Goal: Transaction & Acquisition: Purchase product/service

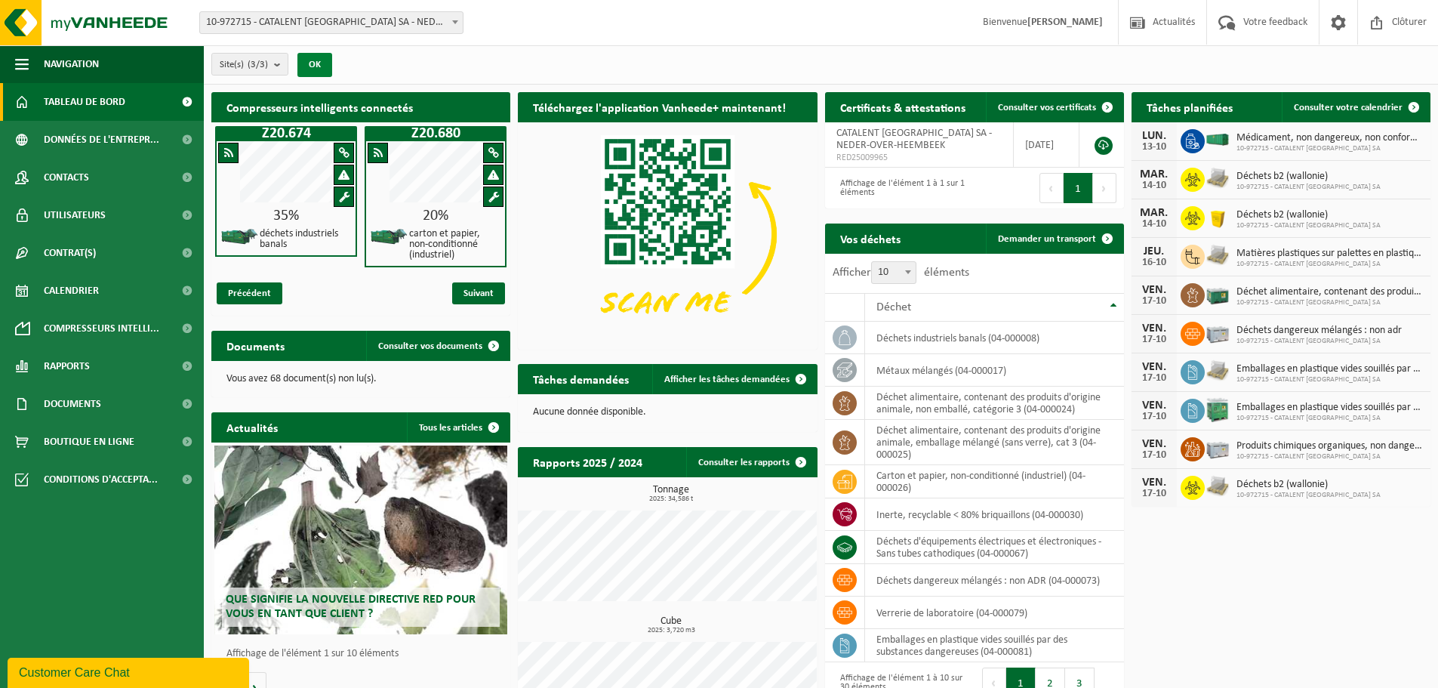
click at [312, 69] on button "OK" at bounding box center [314, 65] width 35 height 24
click at [1404, 106] on span at bounding box center [1414, 107] width 30 height 30
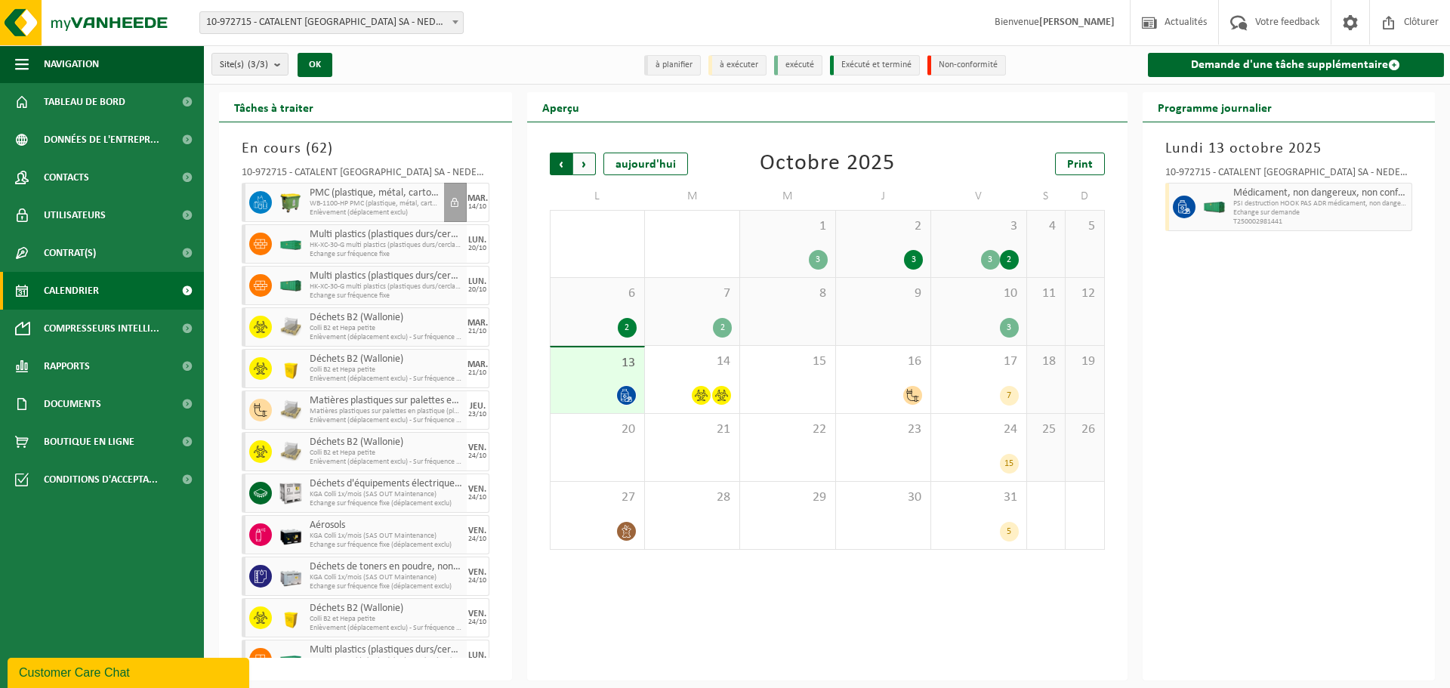
click at [590, 169] on span "Suivant" at bounding box center [584, 164] width 23 height 23
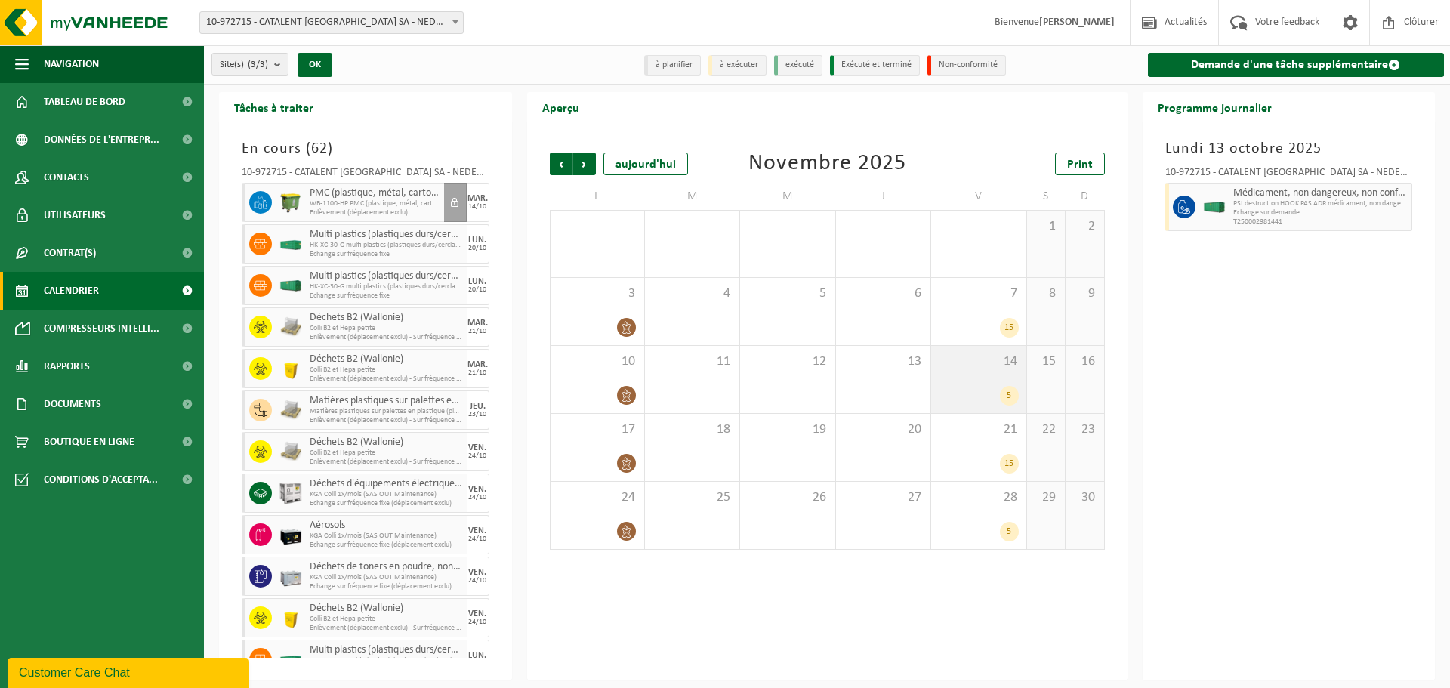
click at [1011, 396] on div "5" at bounding box center [1009, 396] width 19 height 20
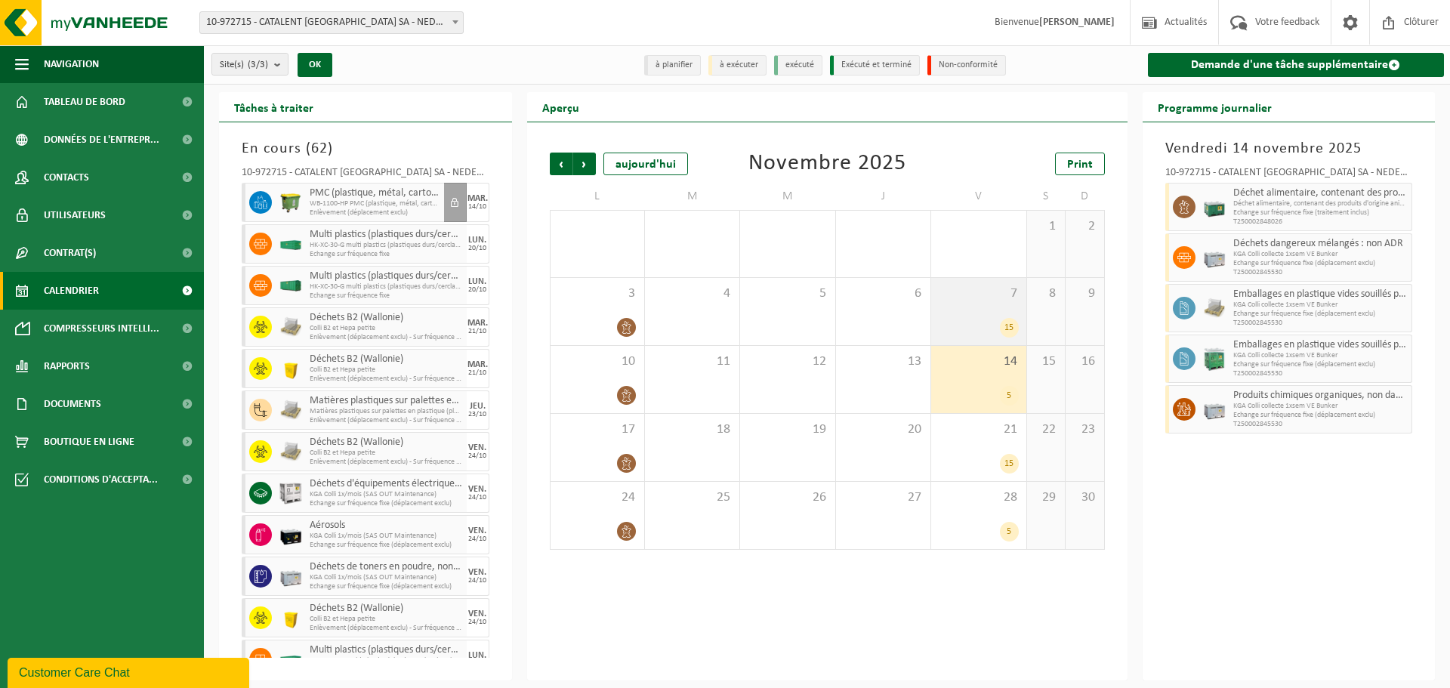
click at [1019, 323] on div "7 15" at bounding box center [978, 311] width 94 height 67
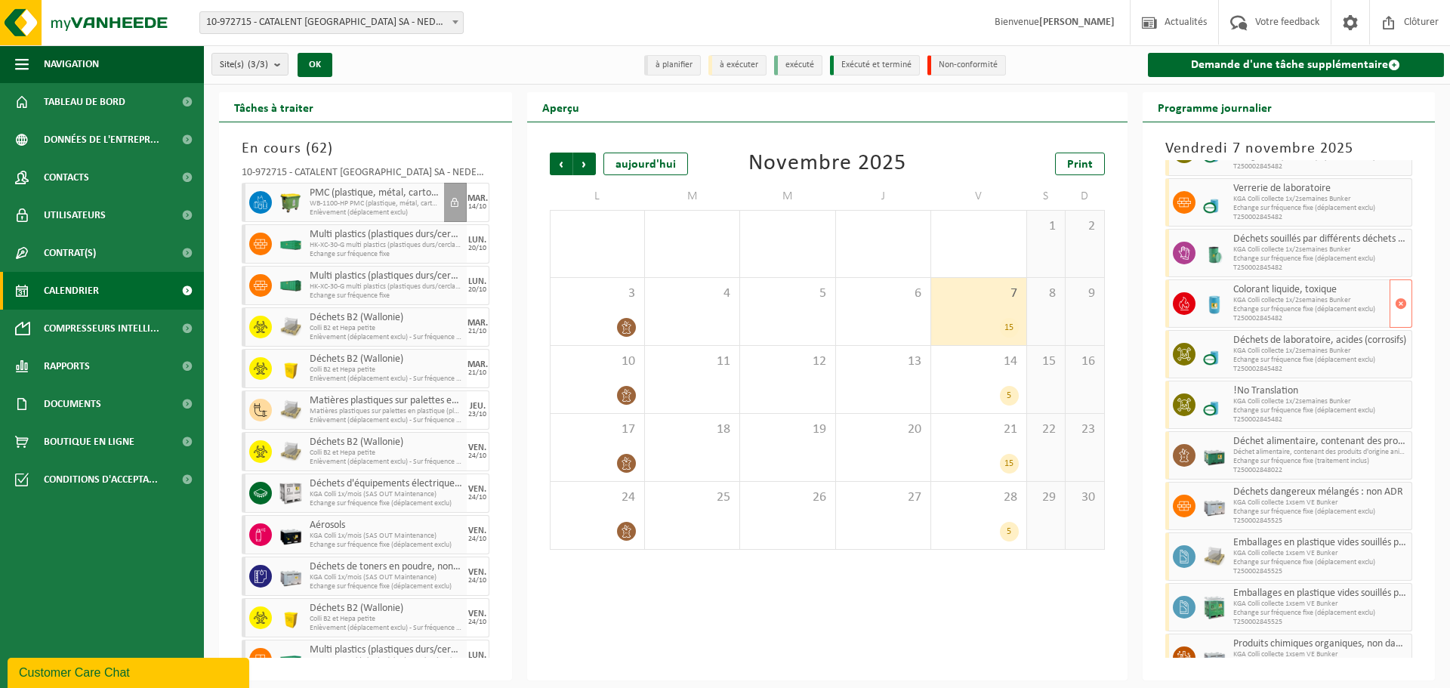
scroll to position [284, 0]
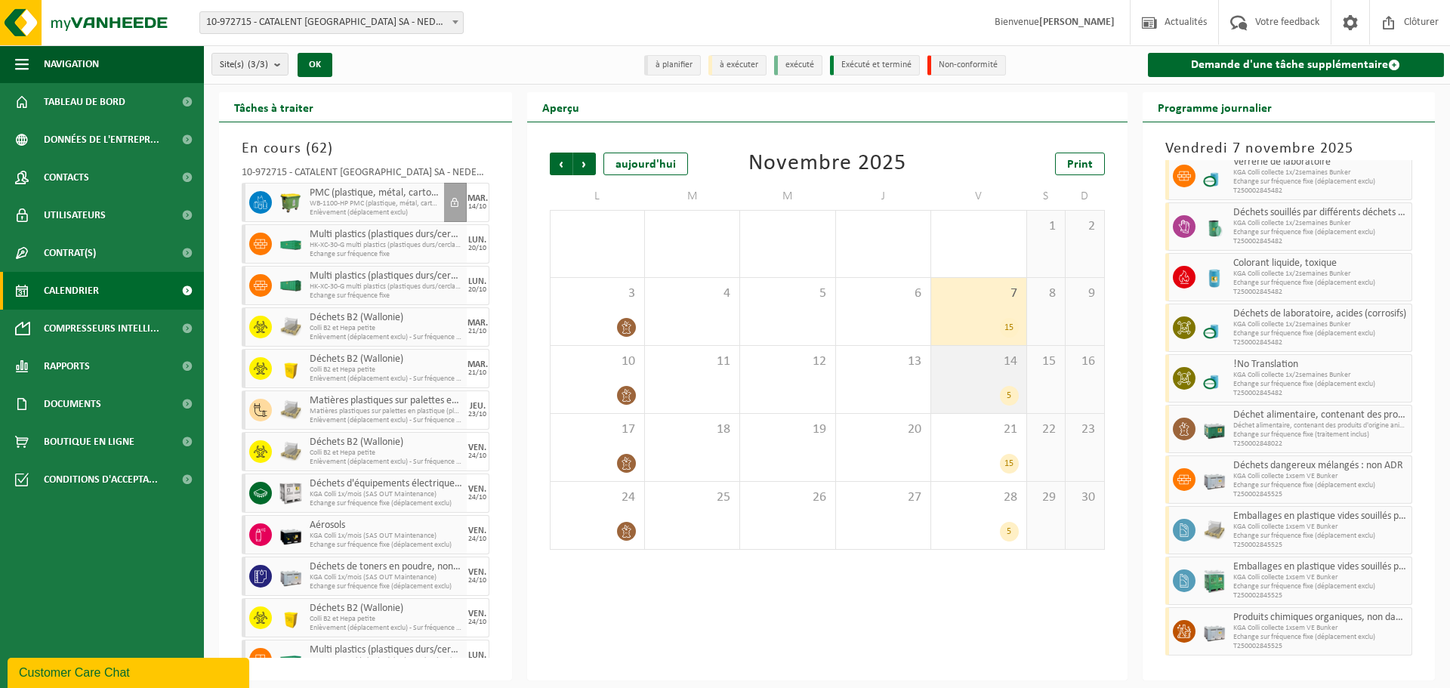
click at [1005, 381] on div "14 5" at bounding box center [978, 379] width 94 height 67
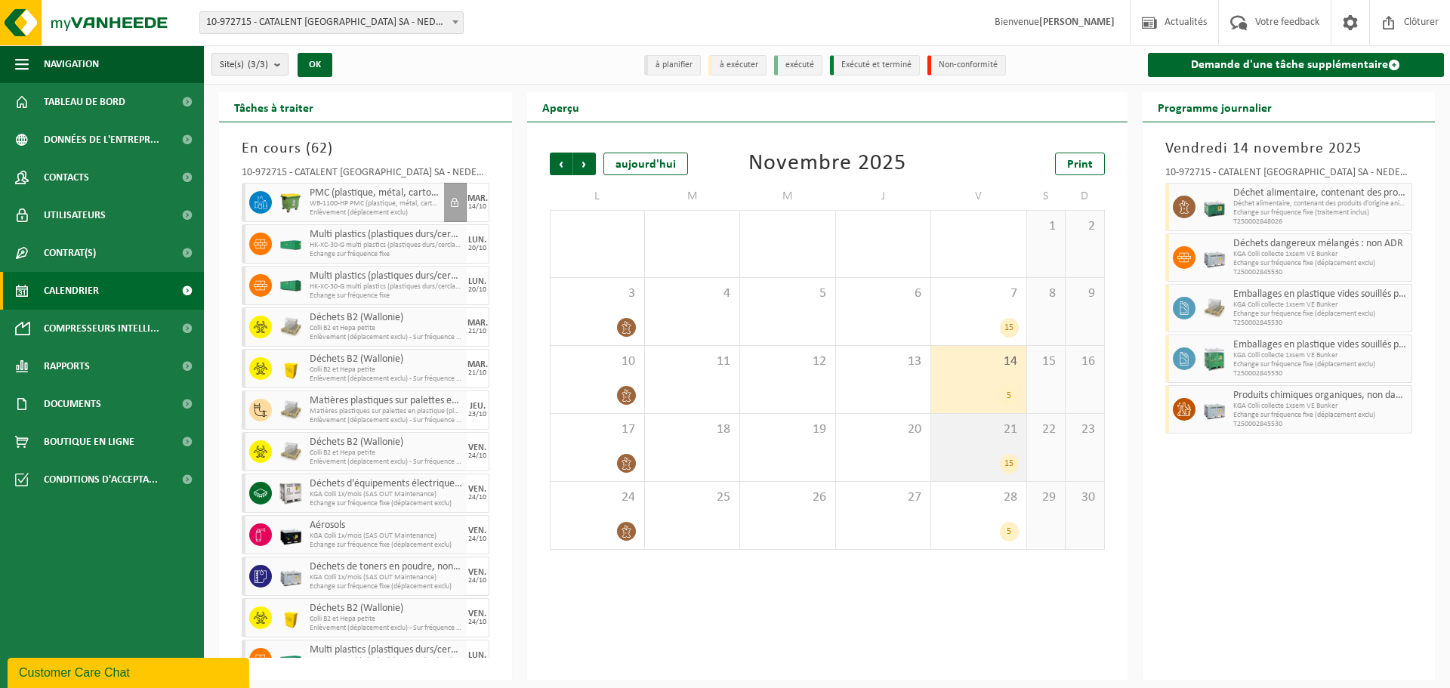
click at [996, 446] on div "21 15" at bounding box center [978, 447] width 94 height 67
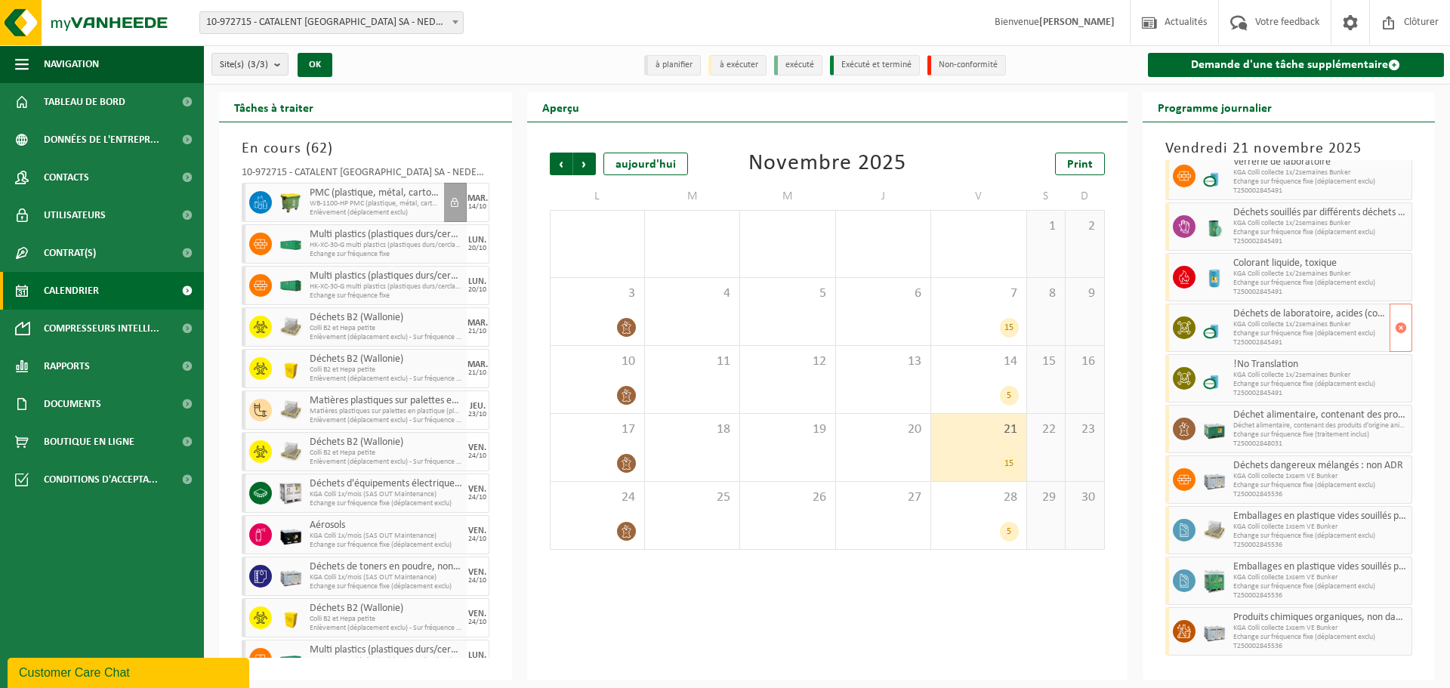
scroll to position [0, 0]
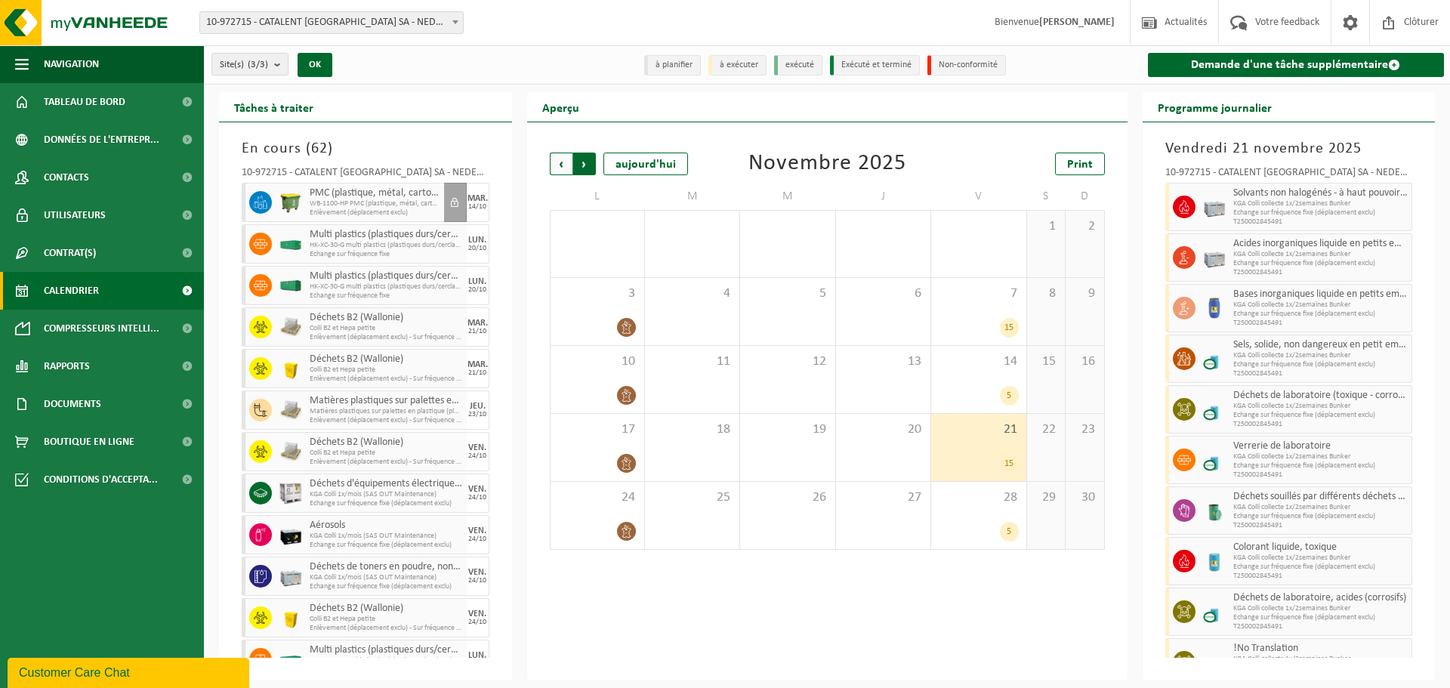
click at [560, 158] on span "Précédent" at bounding box center [561, 164] width 23 height 23
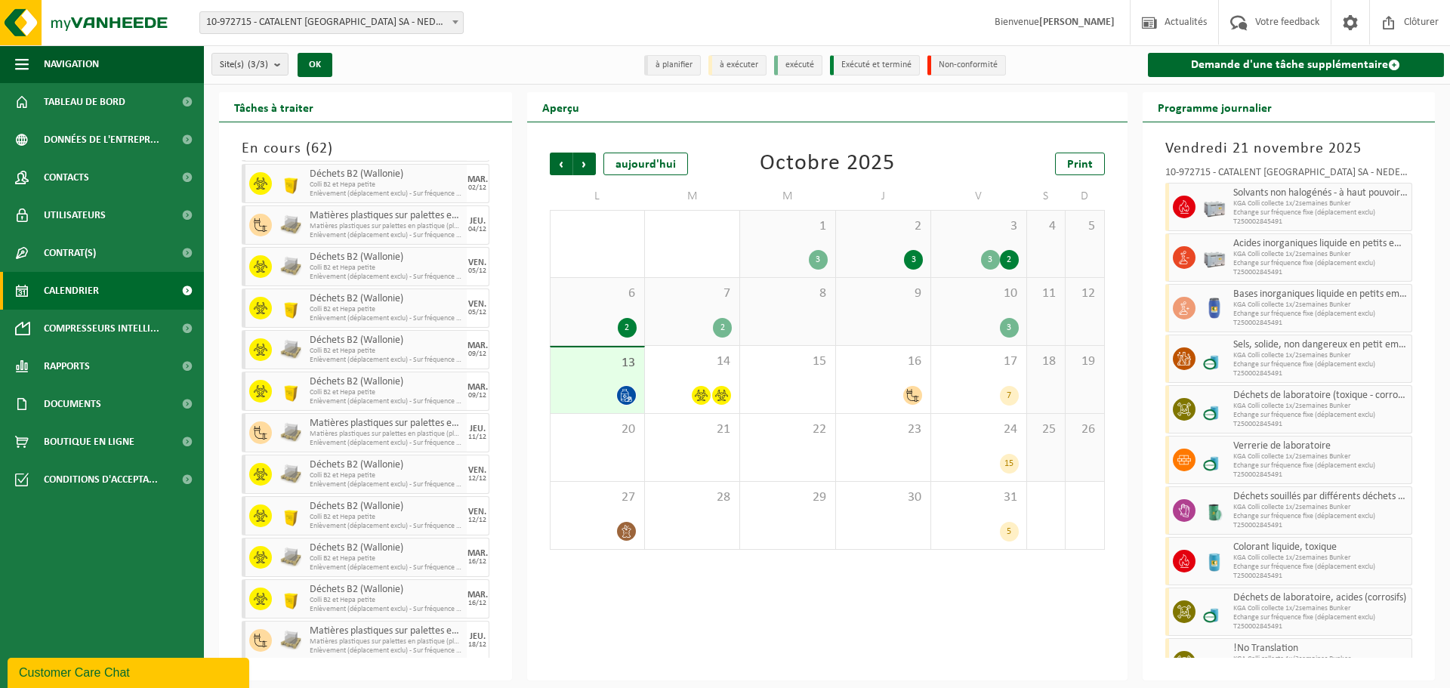
scroll to position [1724, 0]
click at [759, 572] on div "Précédent Suivant aujourd'hui Octobre 2025 Print L M M J V S D 29 2 3 30 1 1 3 …" at bounding box center [827, 401] width 600 height 558
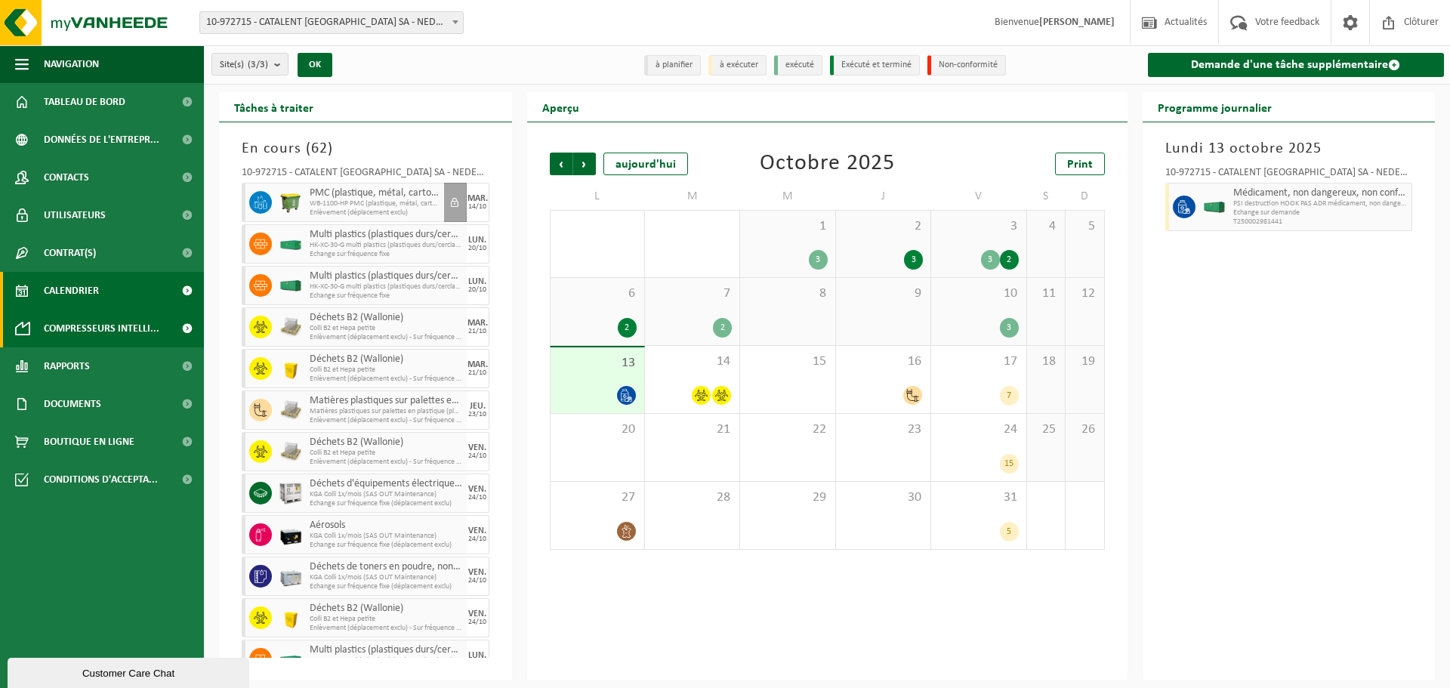
click at [49, 321] on span "Compresseurs intelli..." at bounding box center [102, 329] width 116 height 38
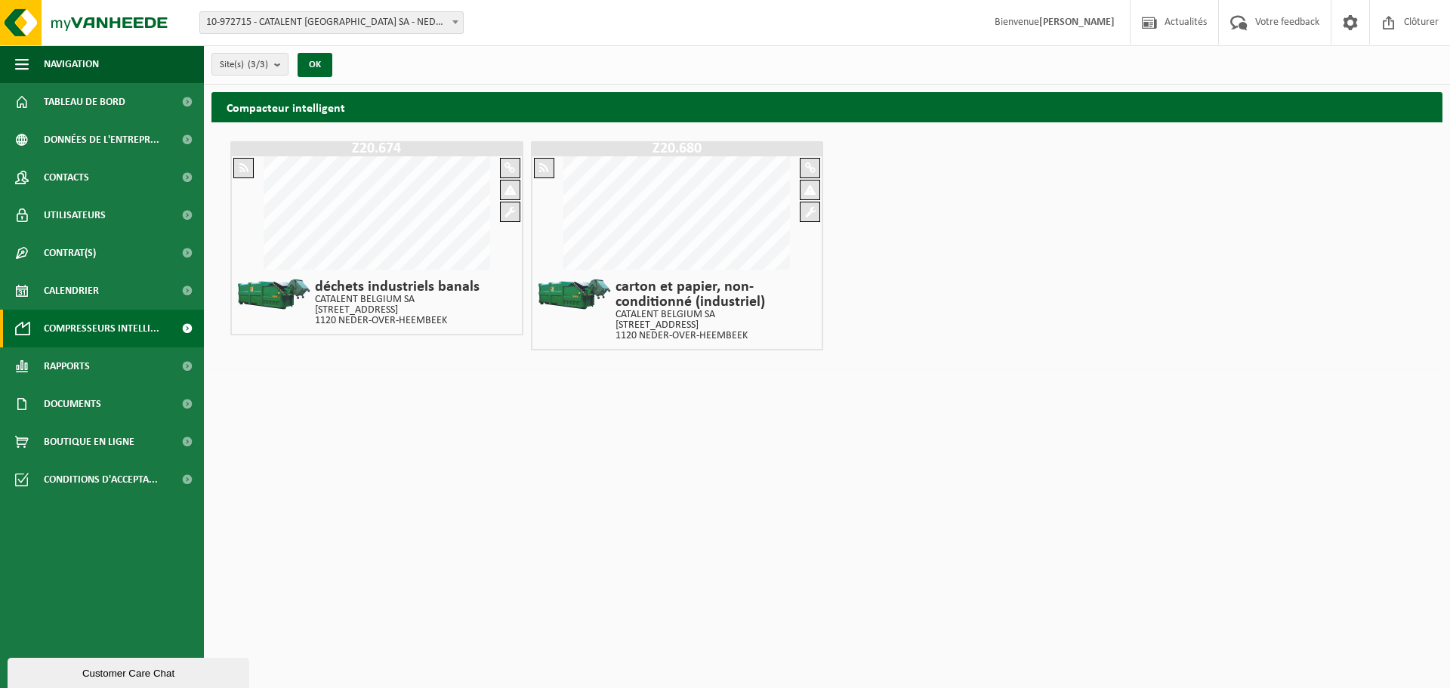
click at [373, 488] on html "Site: 10-972715 - CATALENT [GEOGRAPHIC_DATA] SA - [GEOGRAPHIC_DATA]-OVER-[GEOGR…" at bounding box center [725, 344] width 1450 height 688
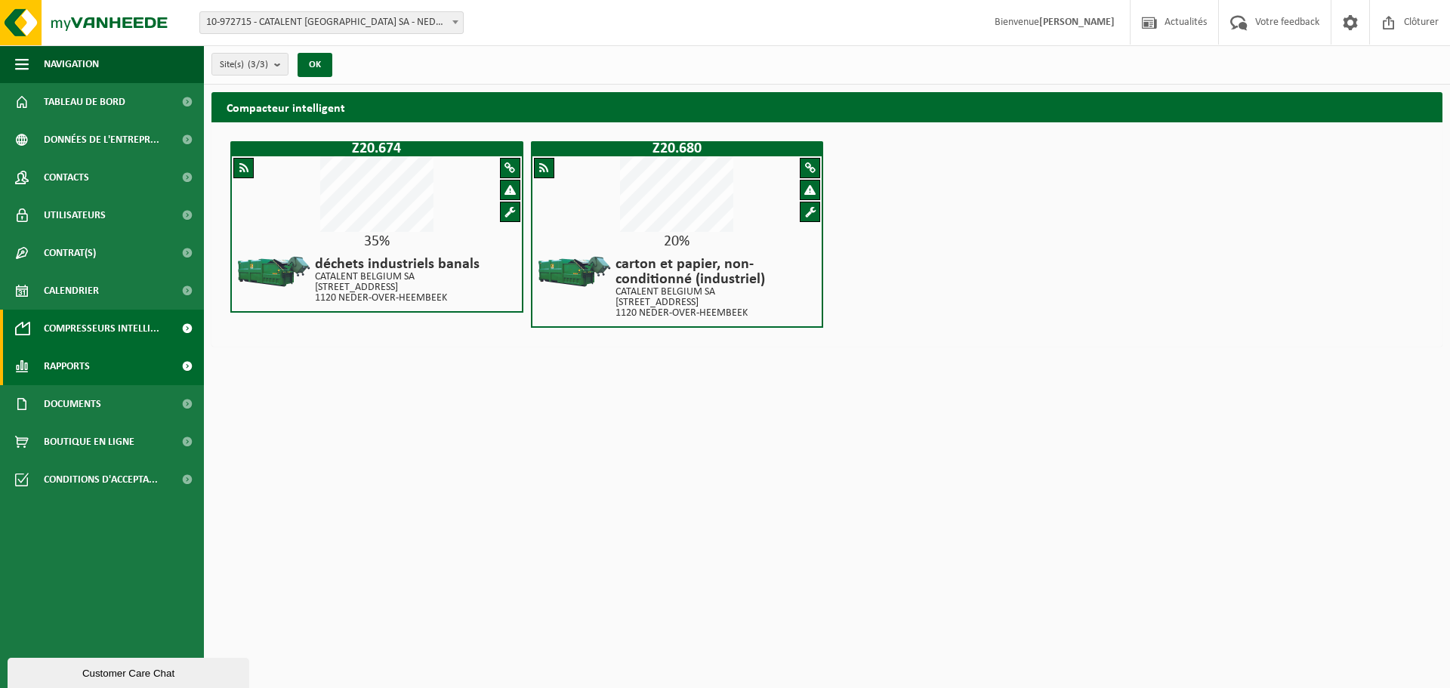
click at [70, 369] on span "Rapports" at bounding box center [67, 366] width 46 height 38
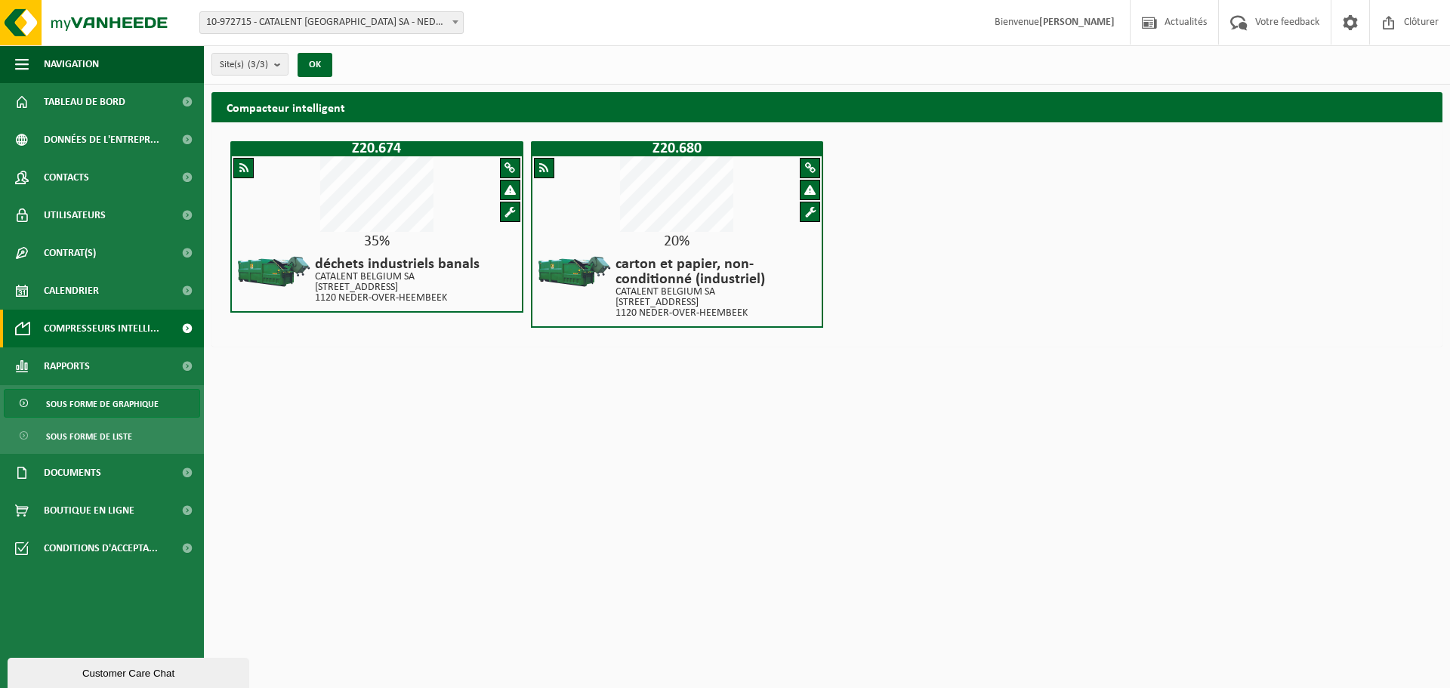
click at [68, 405] on span "Sous forme de graphique" at bounding box center [102, 404] width 113 height 29
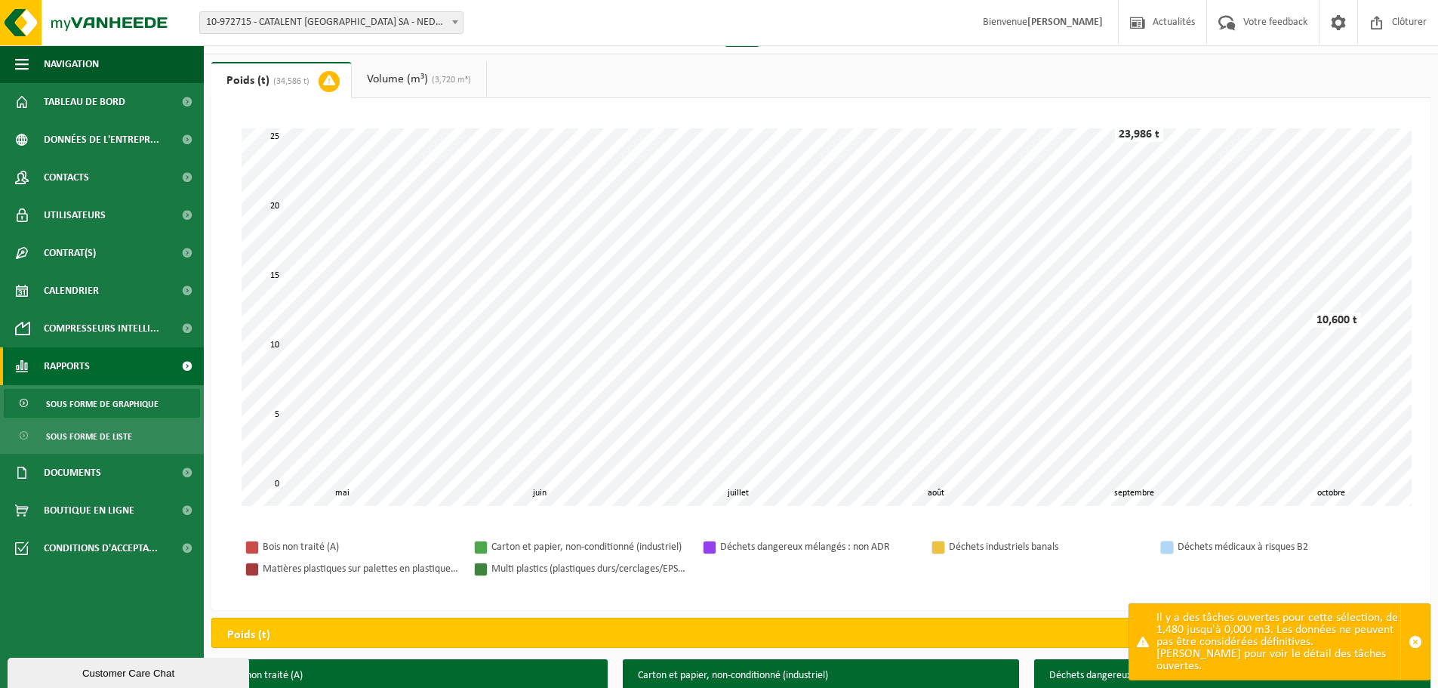
scroll to position [32, 0]
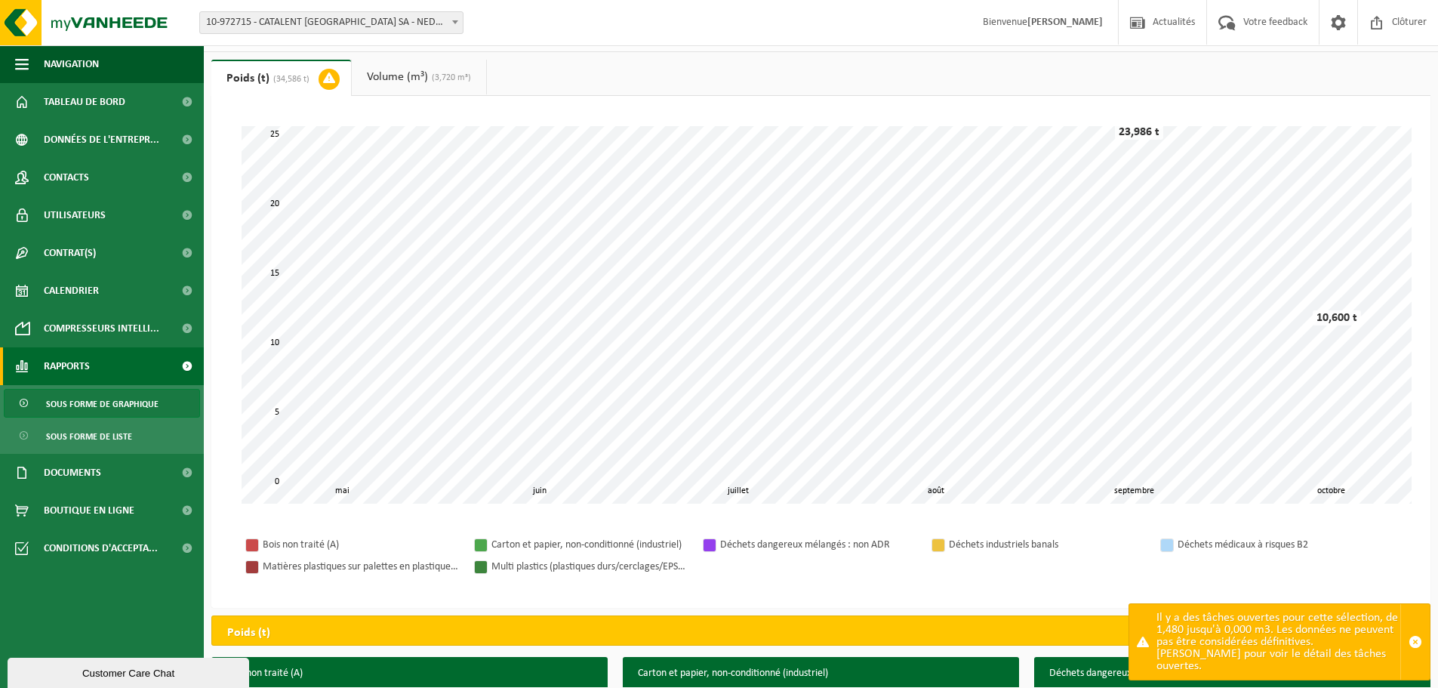
click at [418, 65] on link "Volume (m³) (3,720 m³)" at bounding box center [419, 77] width 134 height 35
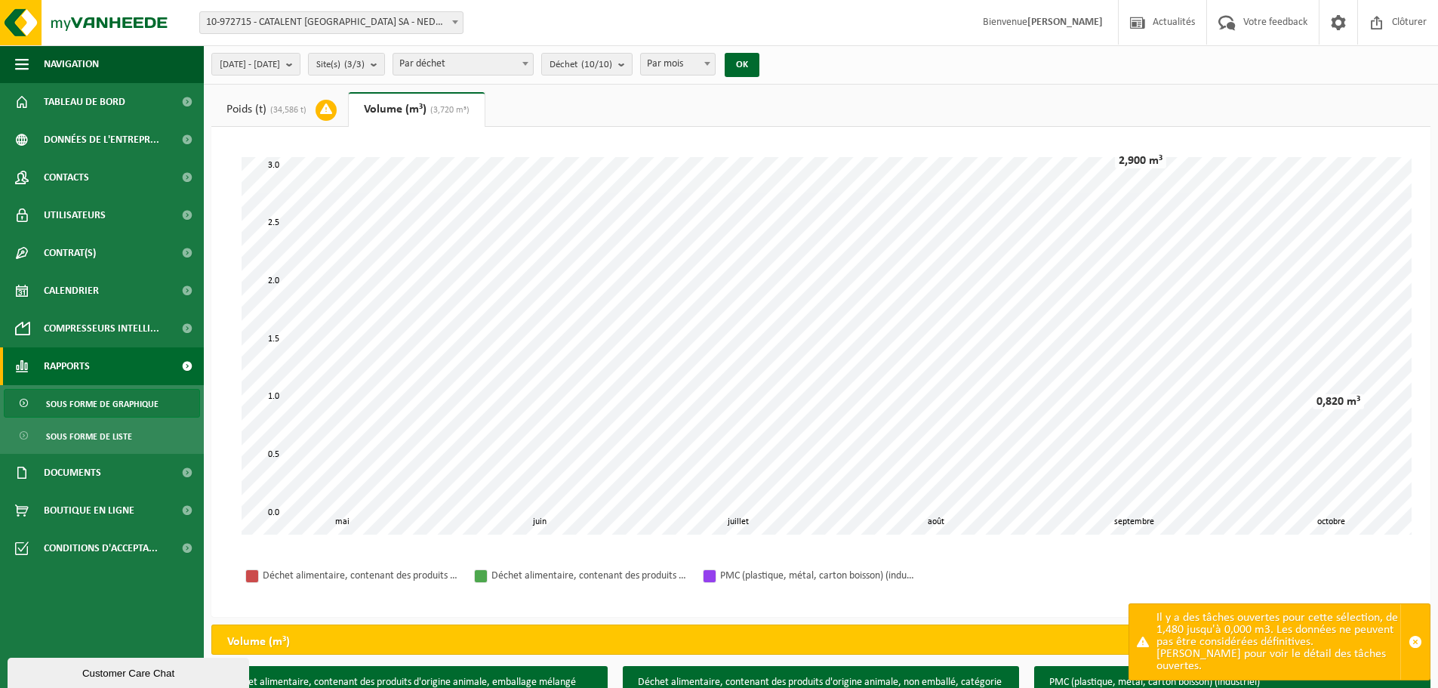
click at [264, 112] on link "Poids (t) (34,586 t)" at bounding box center [279, 109] width 137 height 35
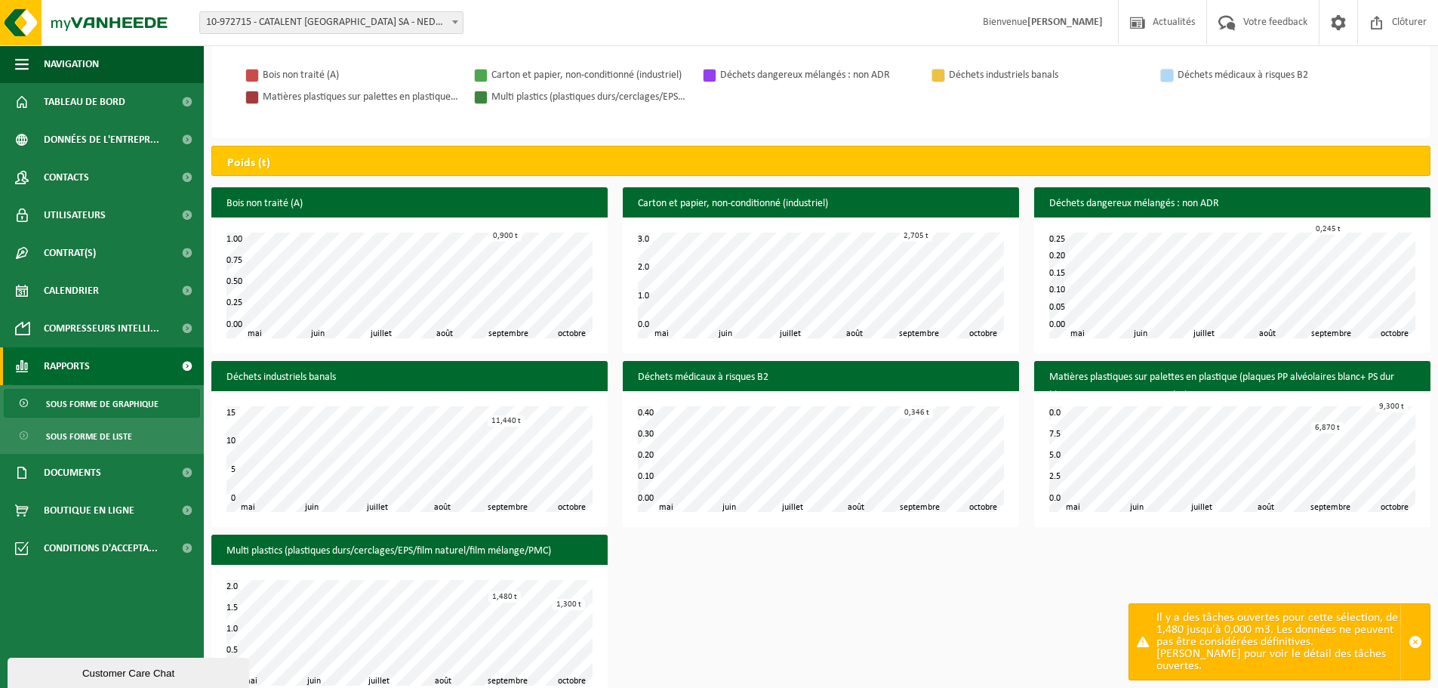
scroll to position [529, 0]
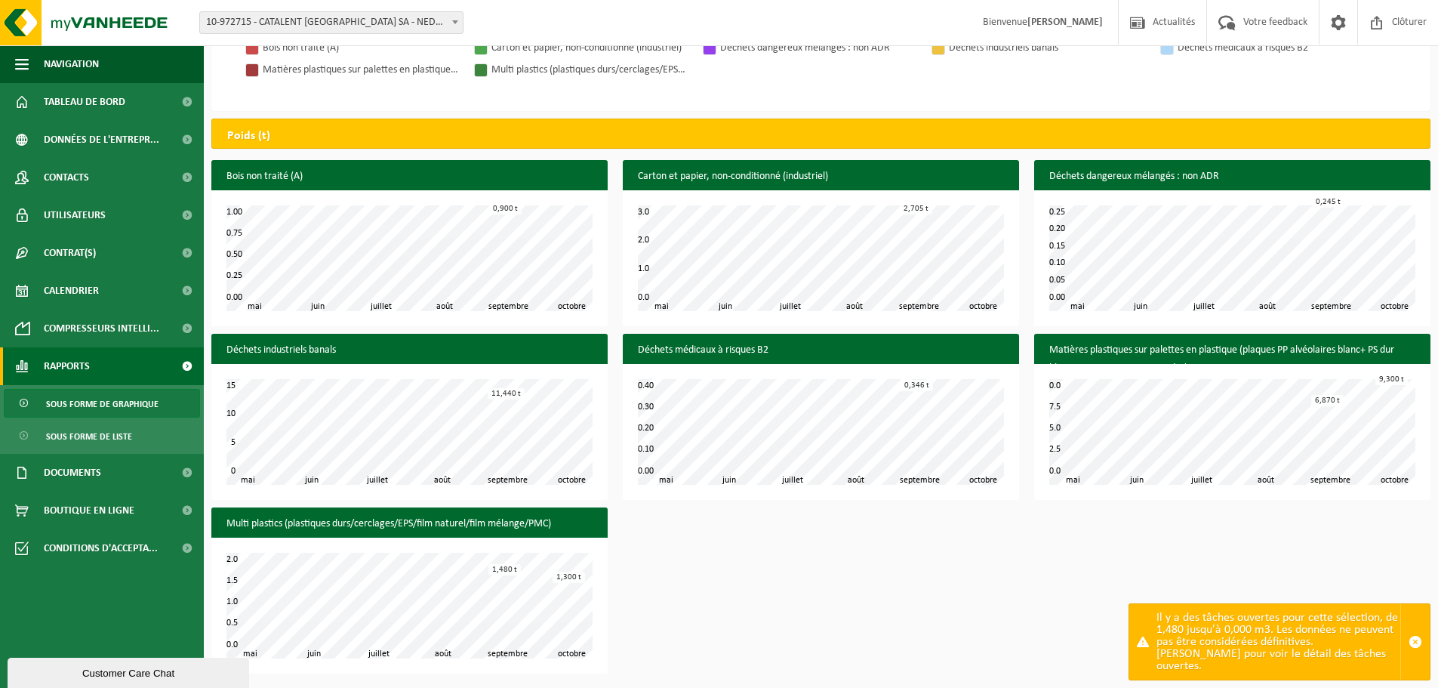
click at [656, 570] on div "Bois non traité (A) juin juillet août septembre mai octobre 0.00 1.00 0.25 0.50…" at bounding box center [821, 420] width 1235 height 521
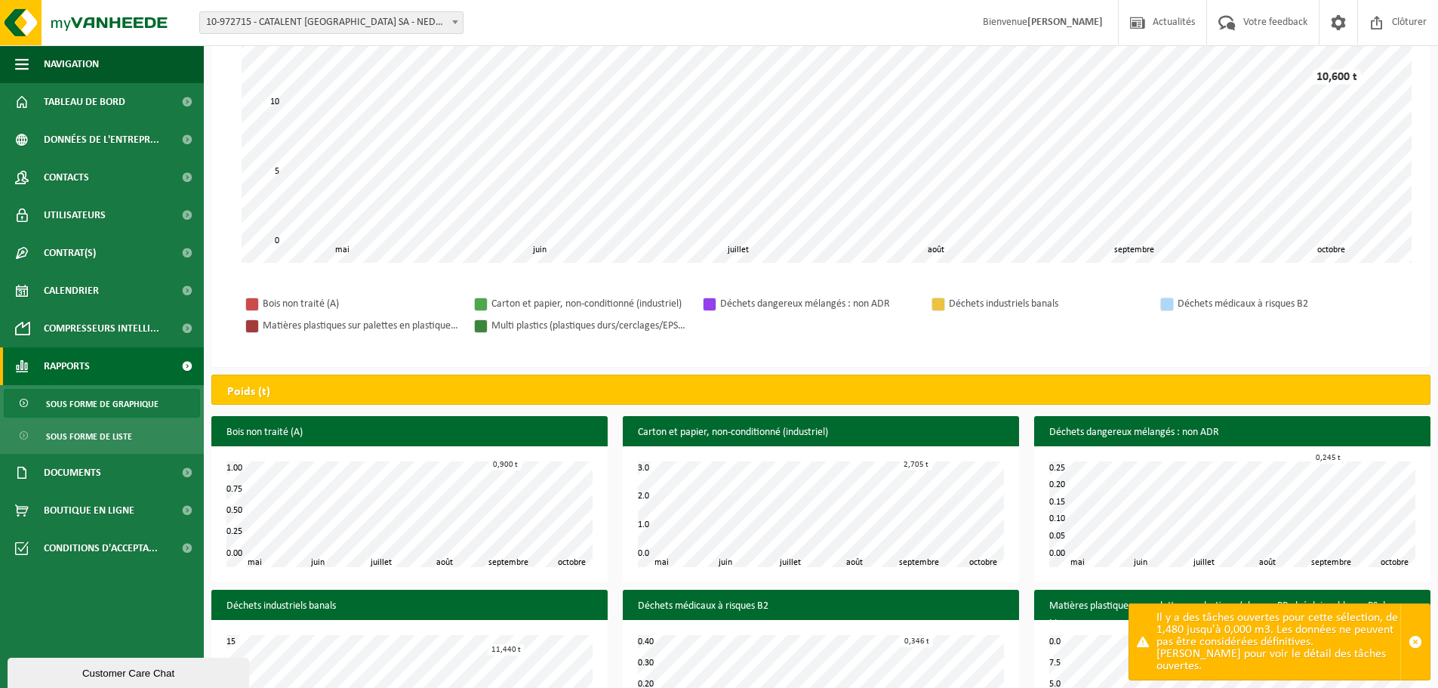
scroll to position [274, 0]
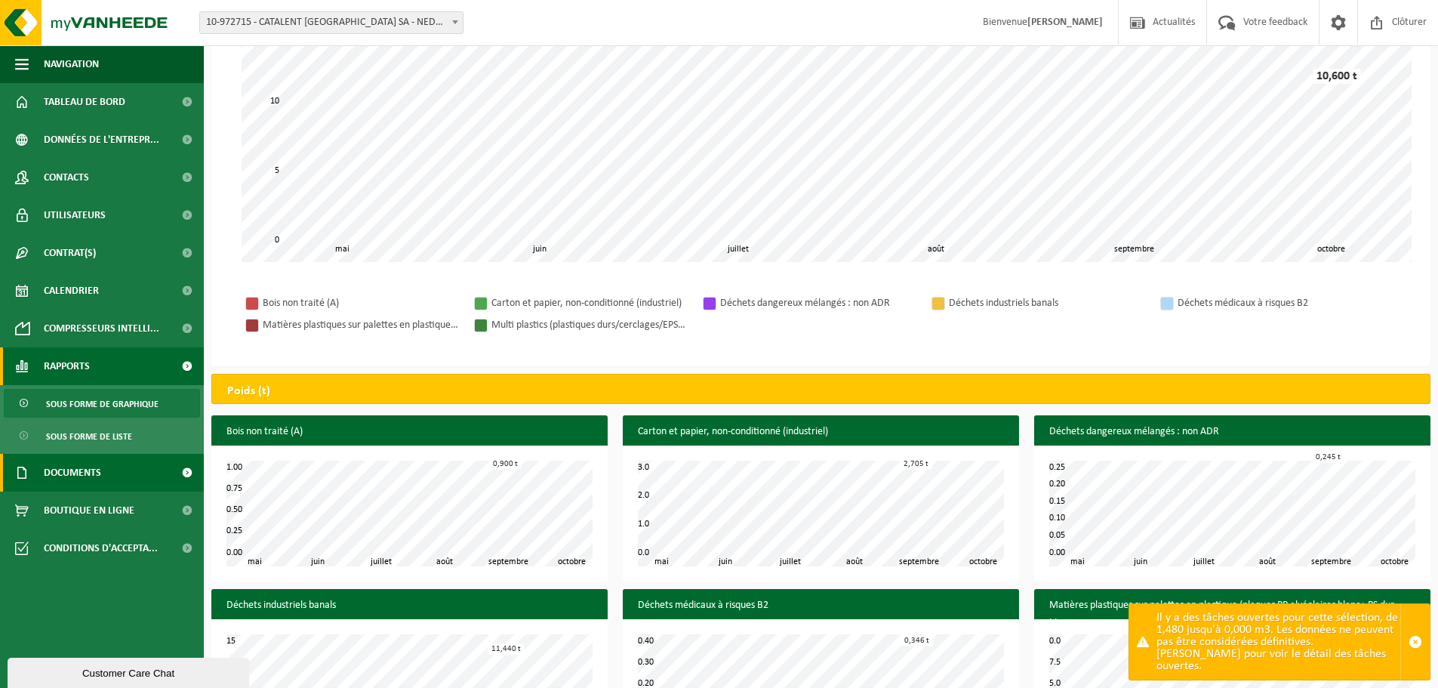
click at [90, 462] on span "Documents" at bounding box center [72, 473] width 57 height 38
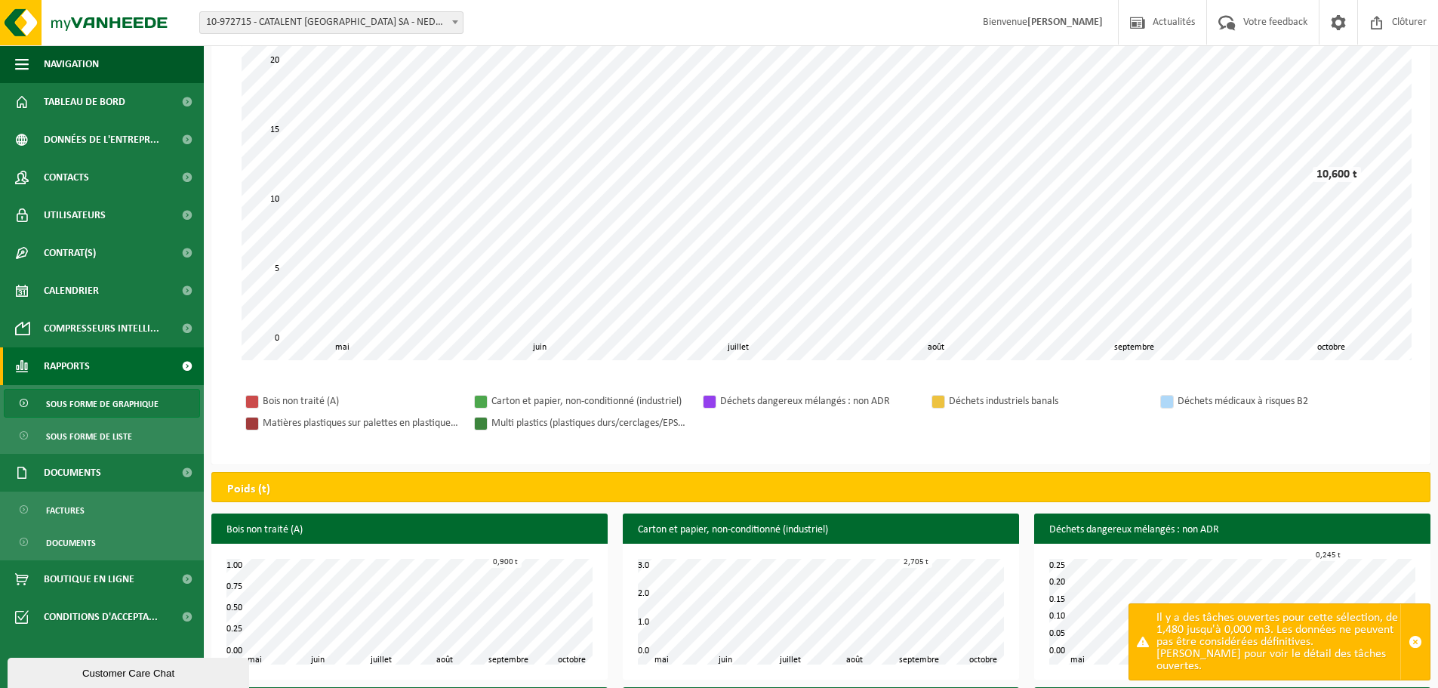
scroll to position [0, 0]
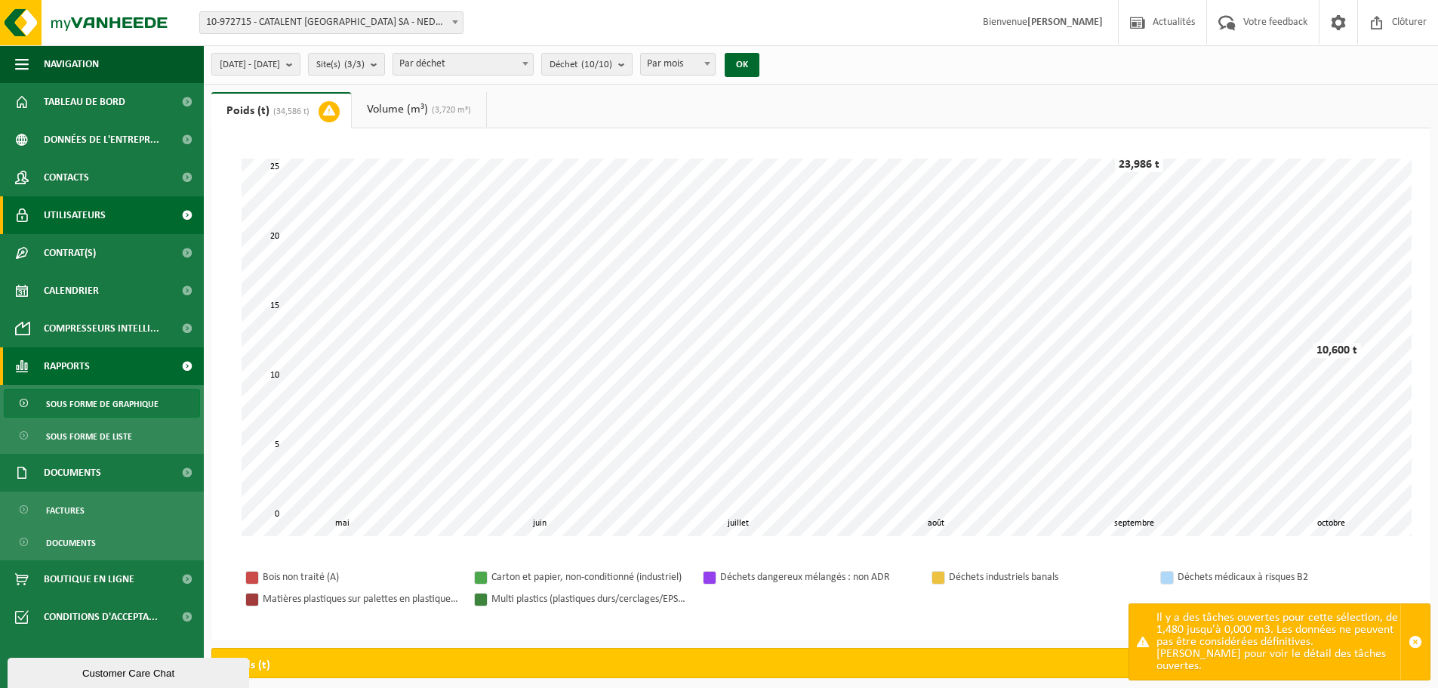
click at [97, 214] on span "Utilisateurs" at bounding box center [75, 215] width 62 height 38
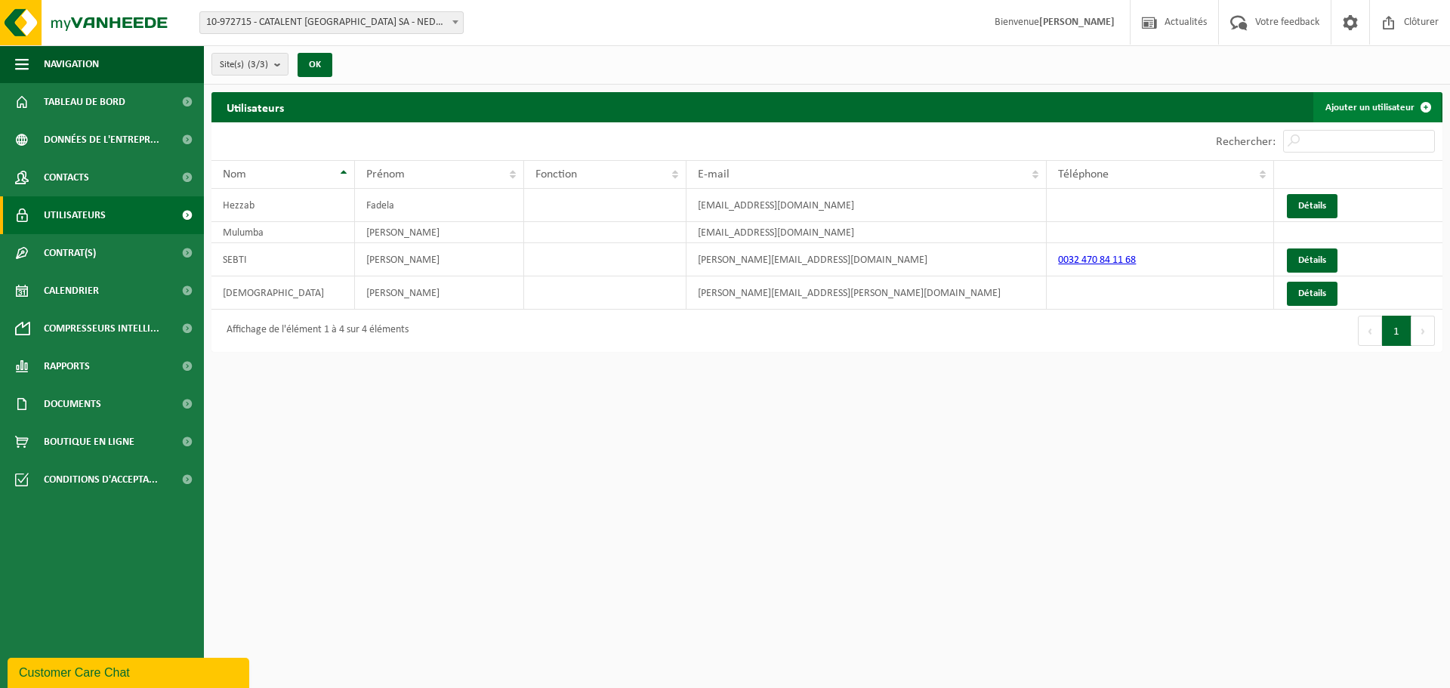
click at [1370, 107] on link "Ajouter un utilisateur" at bounding box center [1377, 107] width 128 height 30
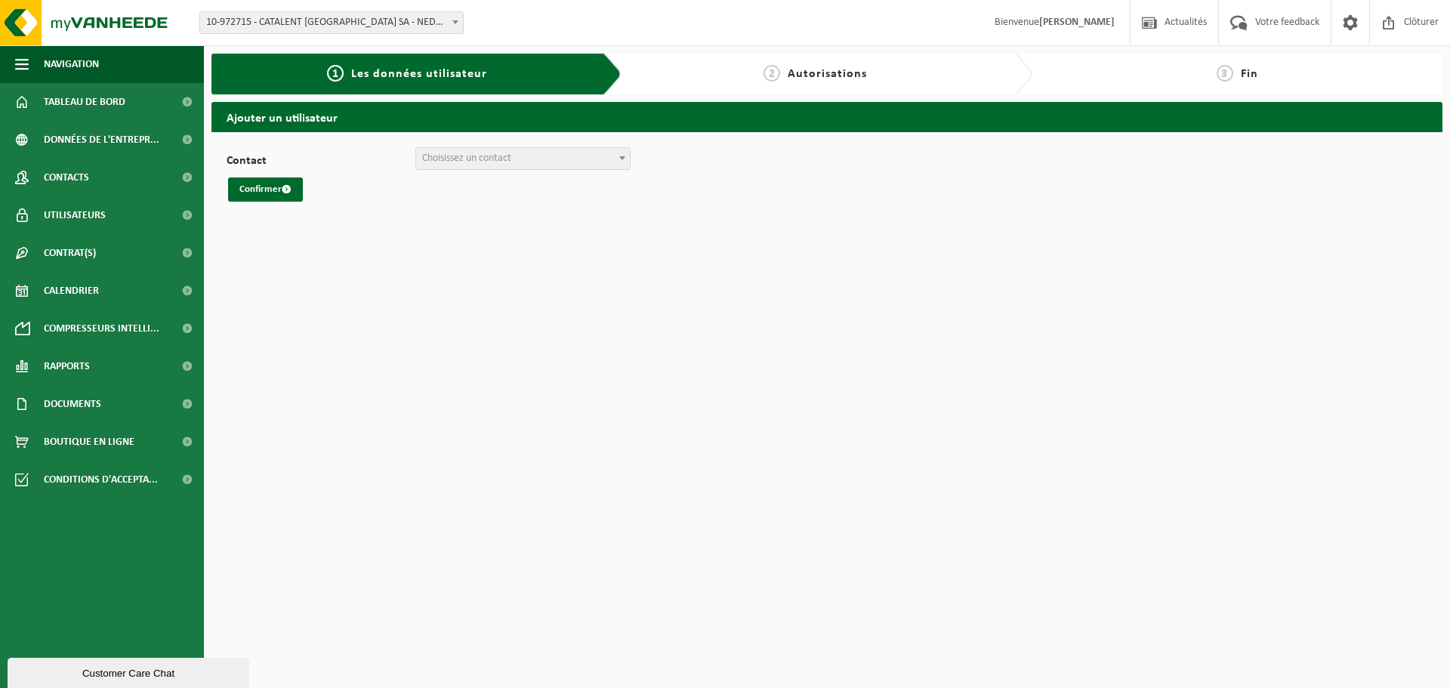
click at [541, 151] on span "Choisissez un contact" at bounding box center [523, 158] width 214 height 21
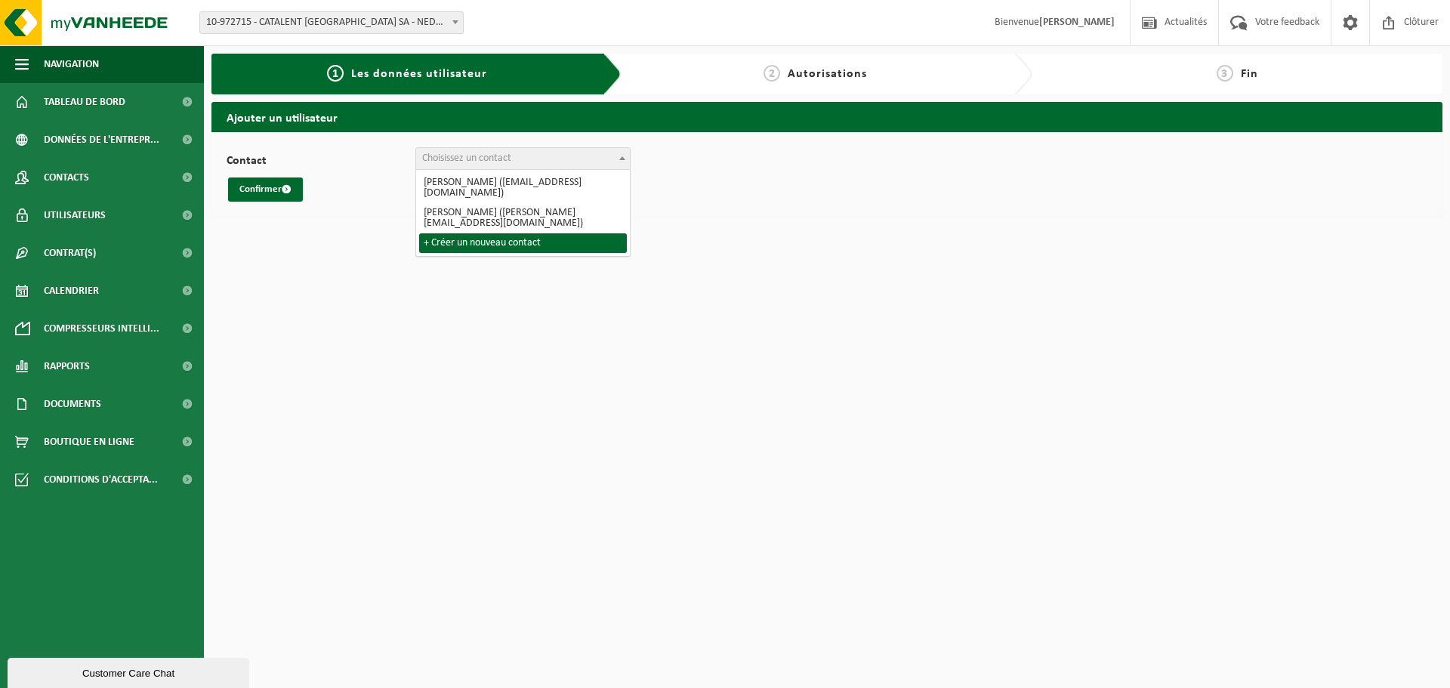
select select "0"
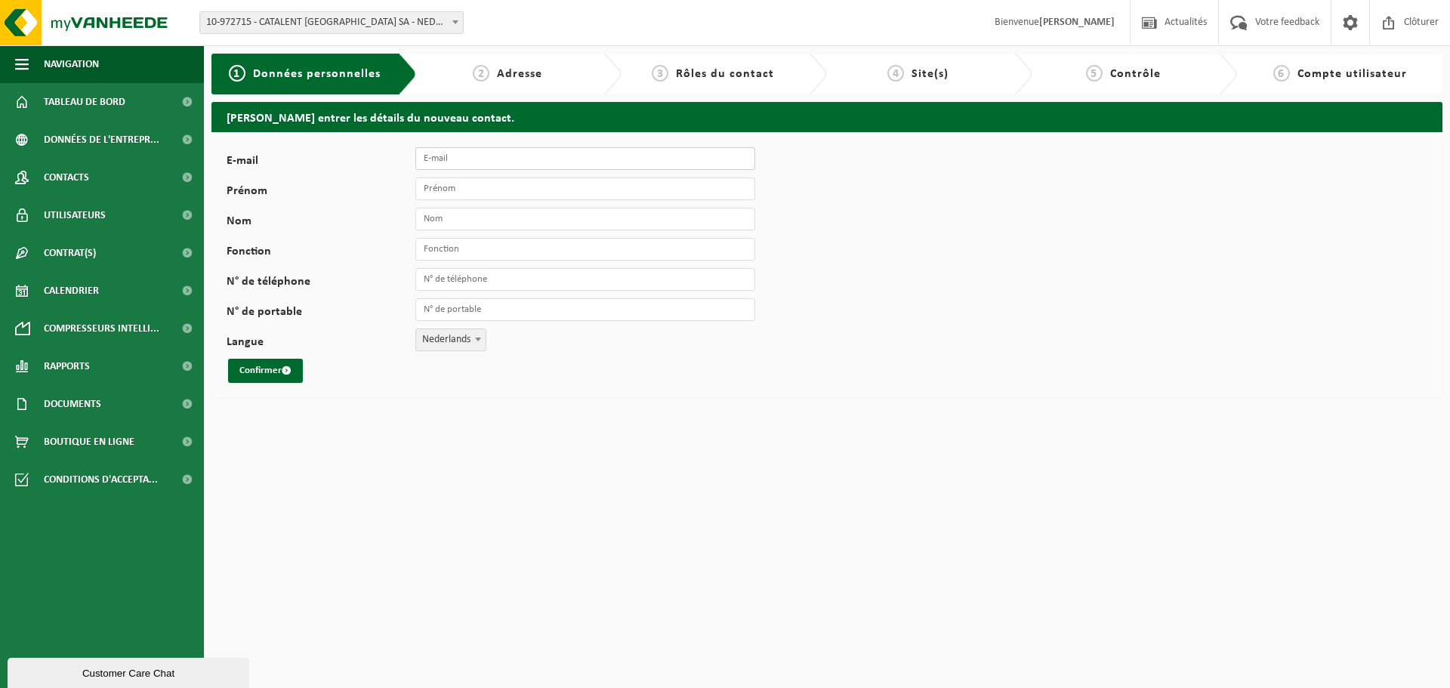
click at [468, 162] on input "E-mail" at bounding box center [585, 158] width 340 height 23
paste input "Helene.Forski@catalent.com"
type input "Helene.Forski@catalent.com"
click at [442, 193] on input "Prénom" at bounding box center [585, 188] width 340 height 23
type input "Helene"
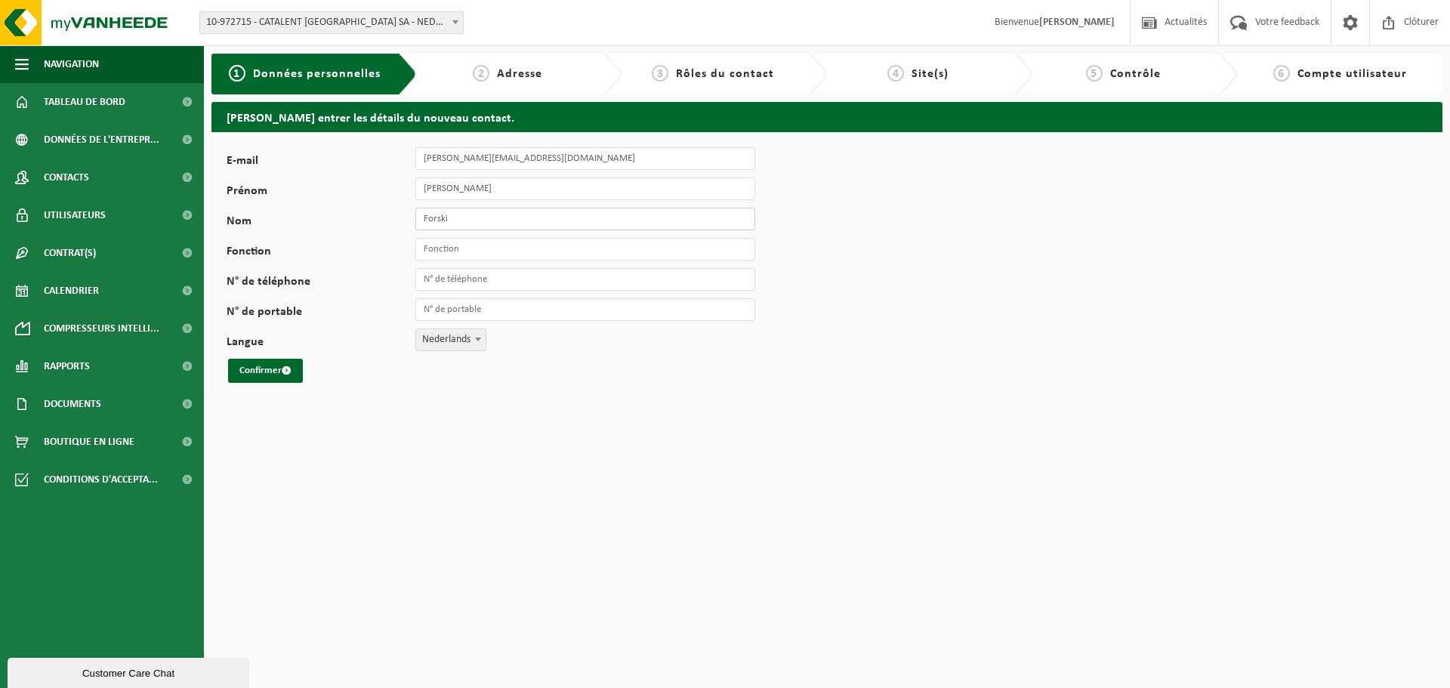
type input "Forski"
click at [447, 248] on input "Fonction" at bounding box center [585, 249] width 340 height 23
type input "Indirect Procurement Specialist"
click at [451, 282] on input "N° de téléphone" at bounding box center [585, 279] width 340 height 23
click at [455, 336] on span "Nederlands" at bounding box center [450, 339] width 69 height 21
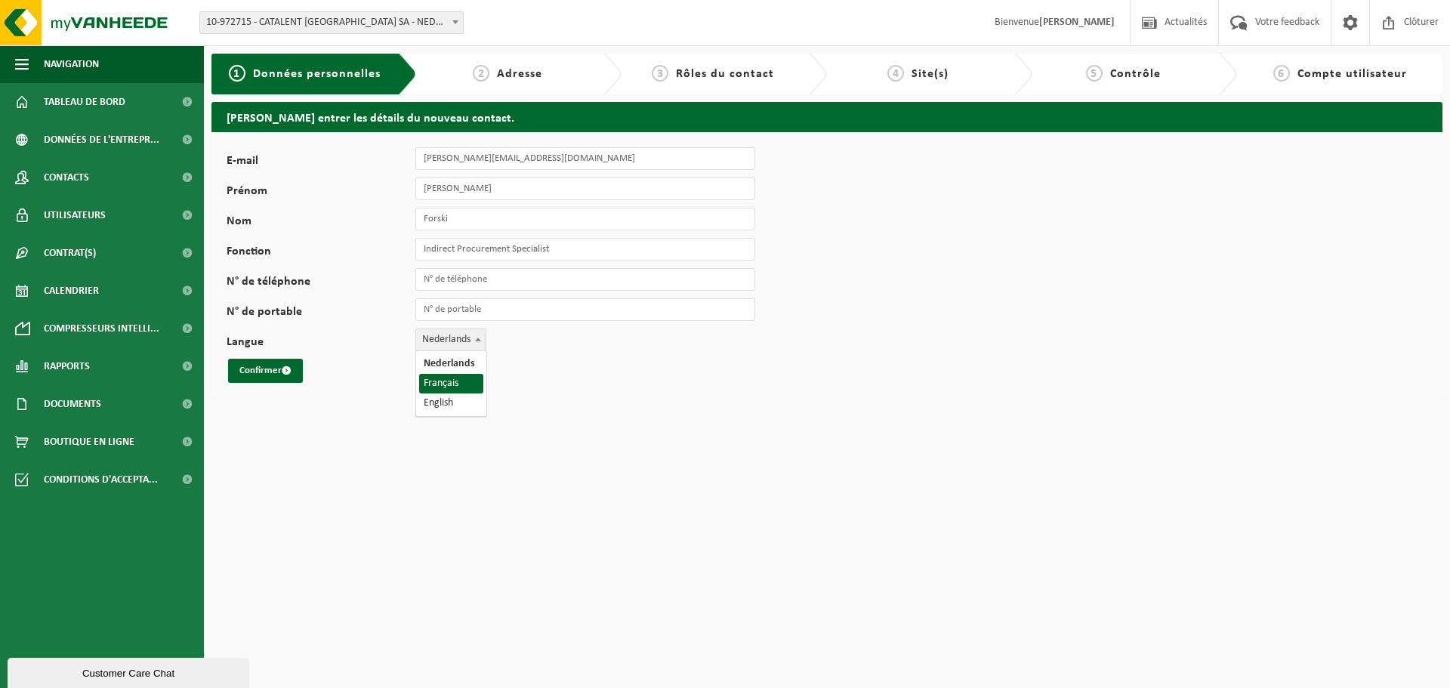
select select "1"
click at [257, 365] on button "Confirmer" at bounding box center [265, 371] width 75 height 24
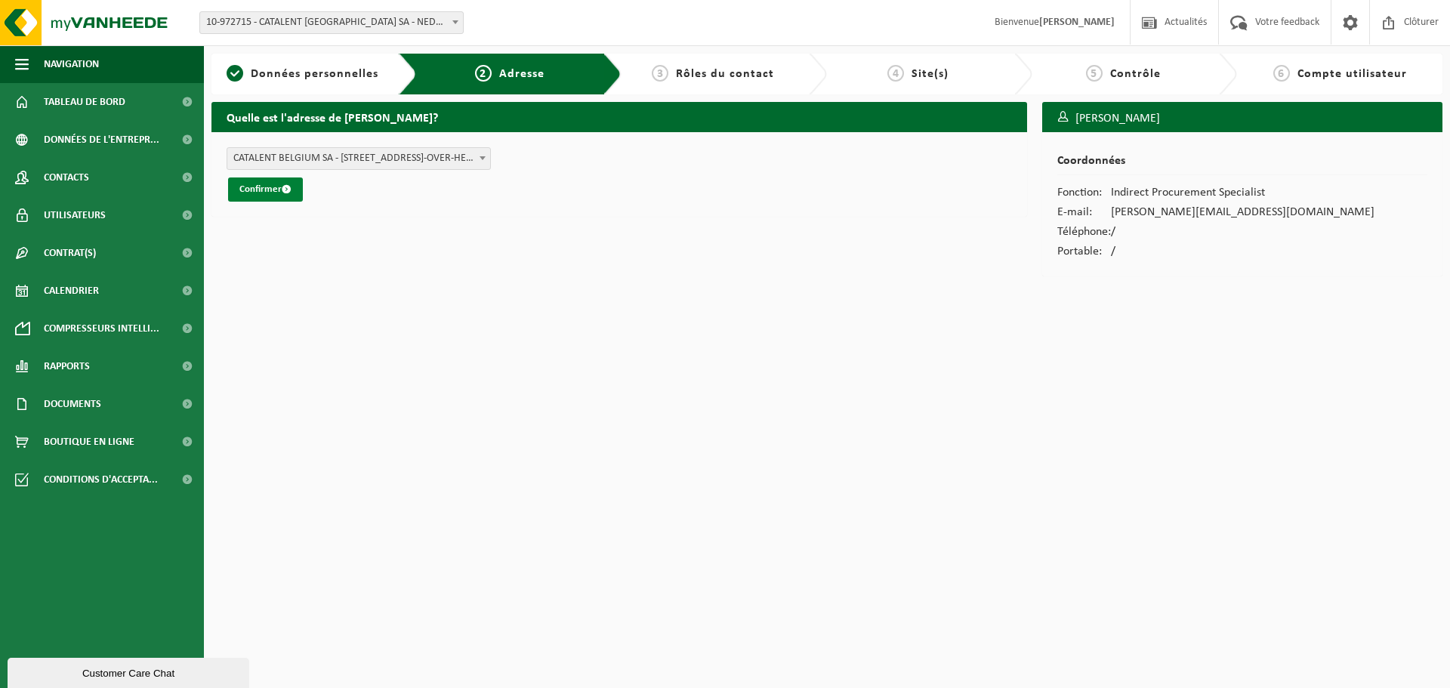
click at [254, 185] on button "Confirmer" at bounding box center [265, 189] width 75 height 24
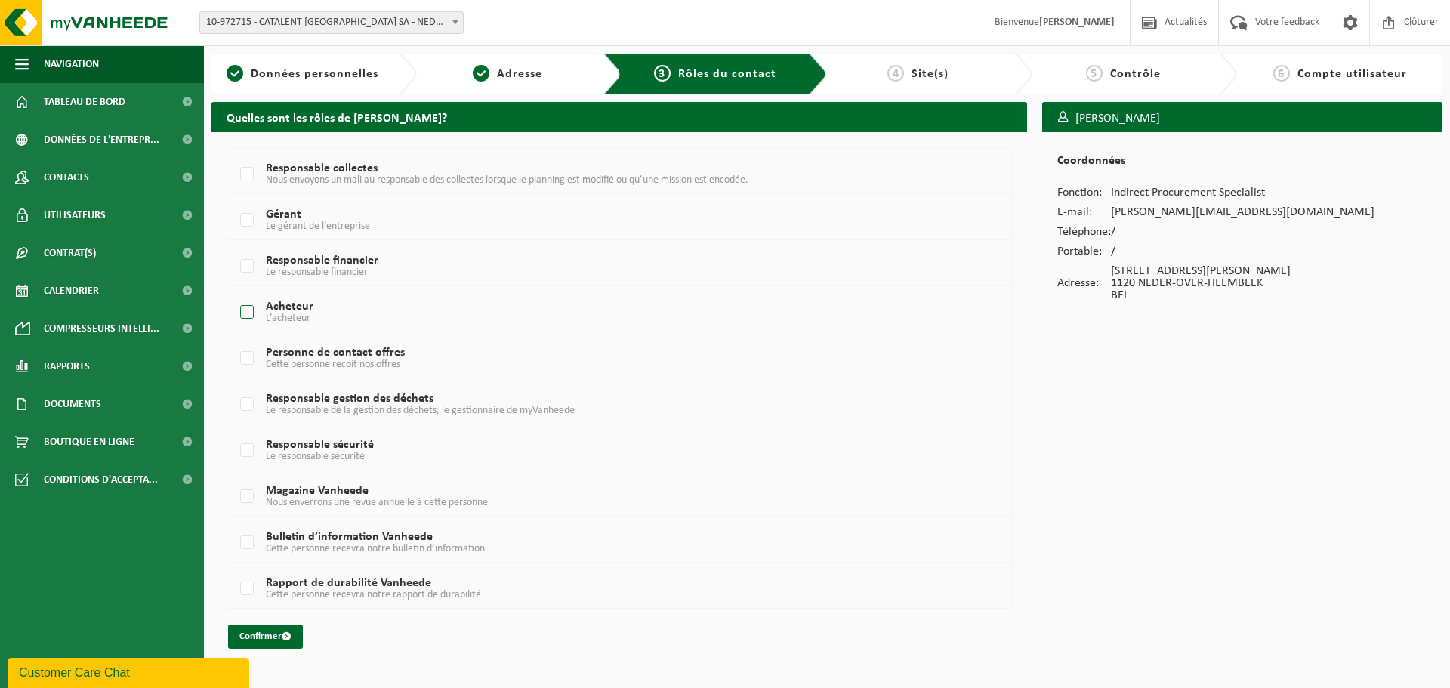
click at [291, 304] on label "Acheteur L’acheteur" at bounding box center [586, 312] width 698 height 23
click at [235, 294] on input "Acheteur L’acheteur" at bounding box center [234, 293] width 1 height 1
checkbox input "true"
click at [319, 375] on td "Personne de contact offres Cette personne reçoit nos offres" at bounding box center [619, 355] width 784 height 46
click at [314, 368] on span "Cette personne reçoit nos offres" at bounding box center [333, 364] width 134 height 11
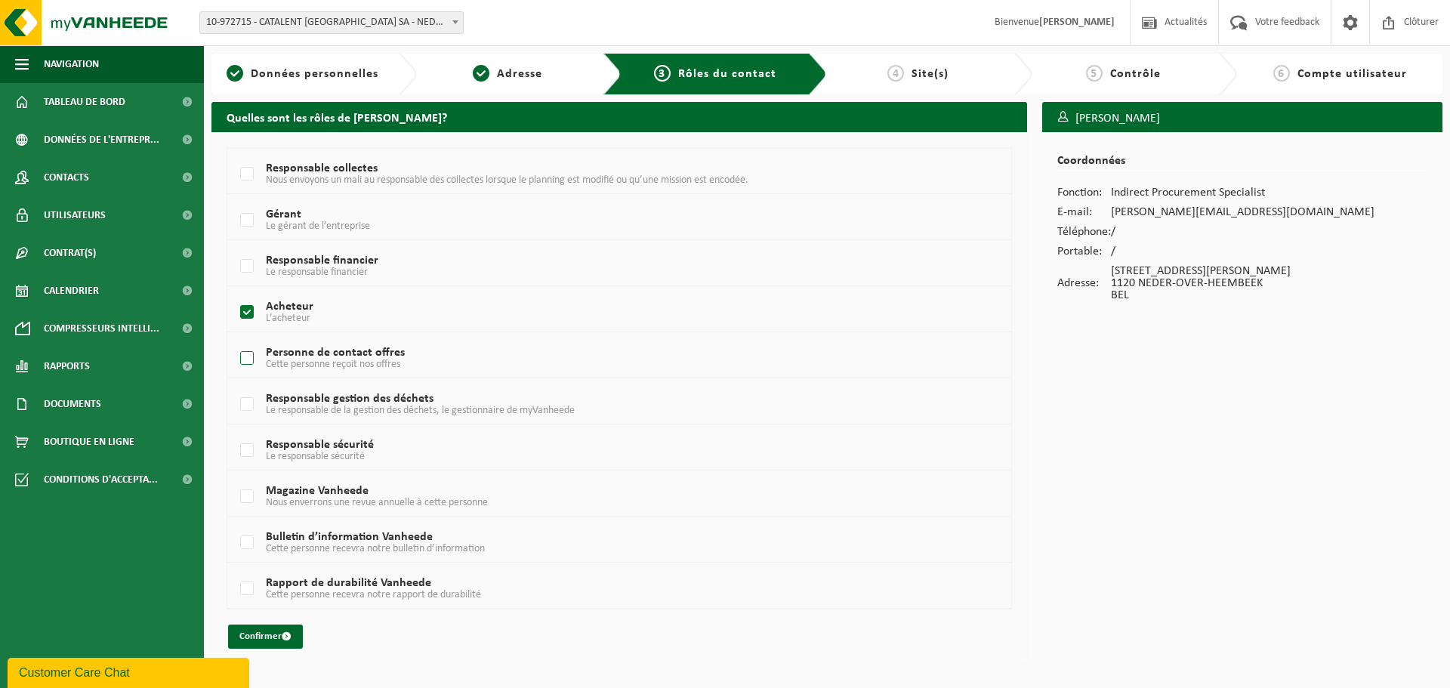
click at [235, 340] on input "Personne de contact offres Cette personne reçoit nos offres" at bounding box center [234, 339] width 1 height 1
checkbox input "true"
click at [324, 479] on td "Magazine Vanheede Nous enverrons une revue annuelle à cette personne" at bounding box center [619, 493] width 784 height 46
click at [319, 497] on span "Nous enverrons une revue annuelle à cette personne" at bounding box center [377, 502] width 222 height 11
click at [235, 478] on input "Magazine Vanheede Nous enverrons une revue annuelle à cette personne" at bounding box center [234, 477] width 1 height 1
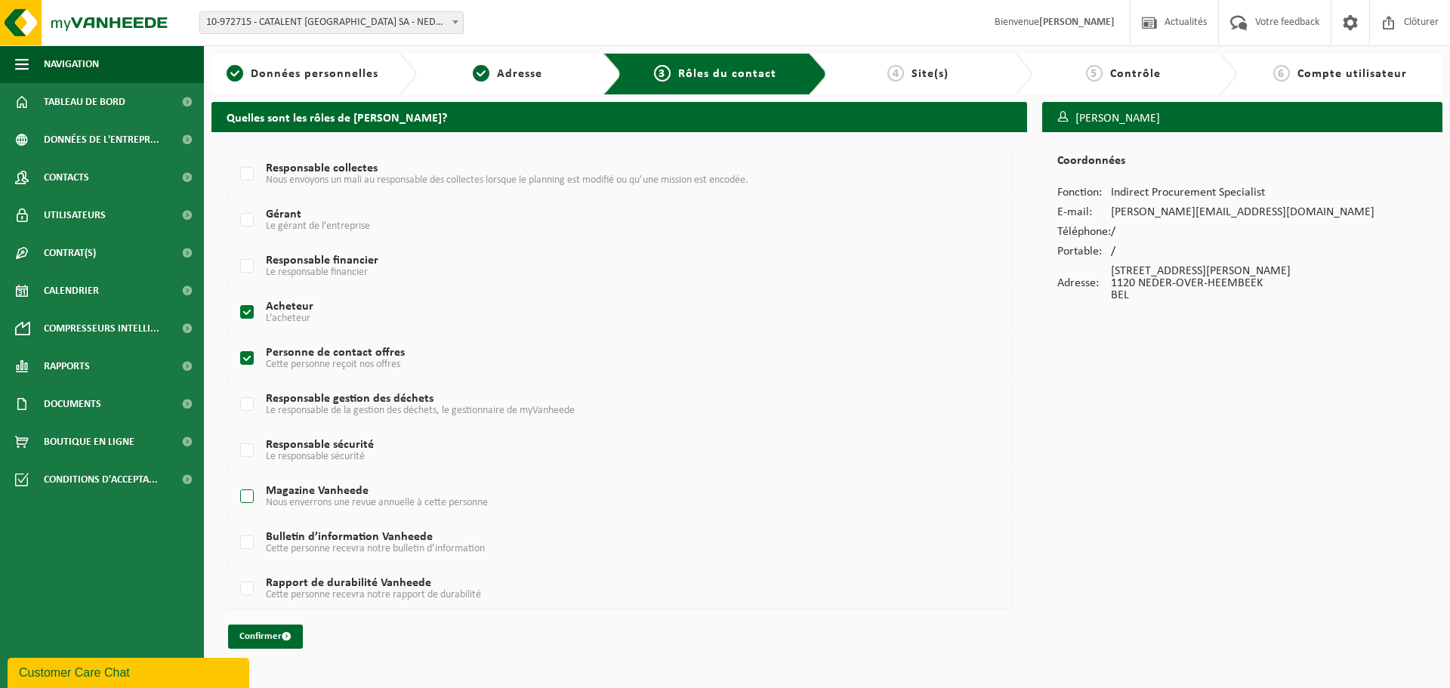
checkbox input "true"
click at [276, 643] on button "Confirmer" at bounding box center [265, 636] width 75 height 24
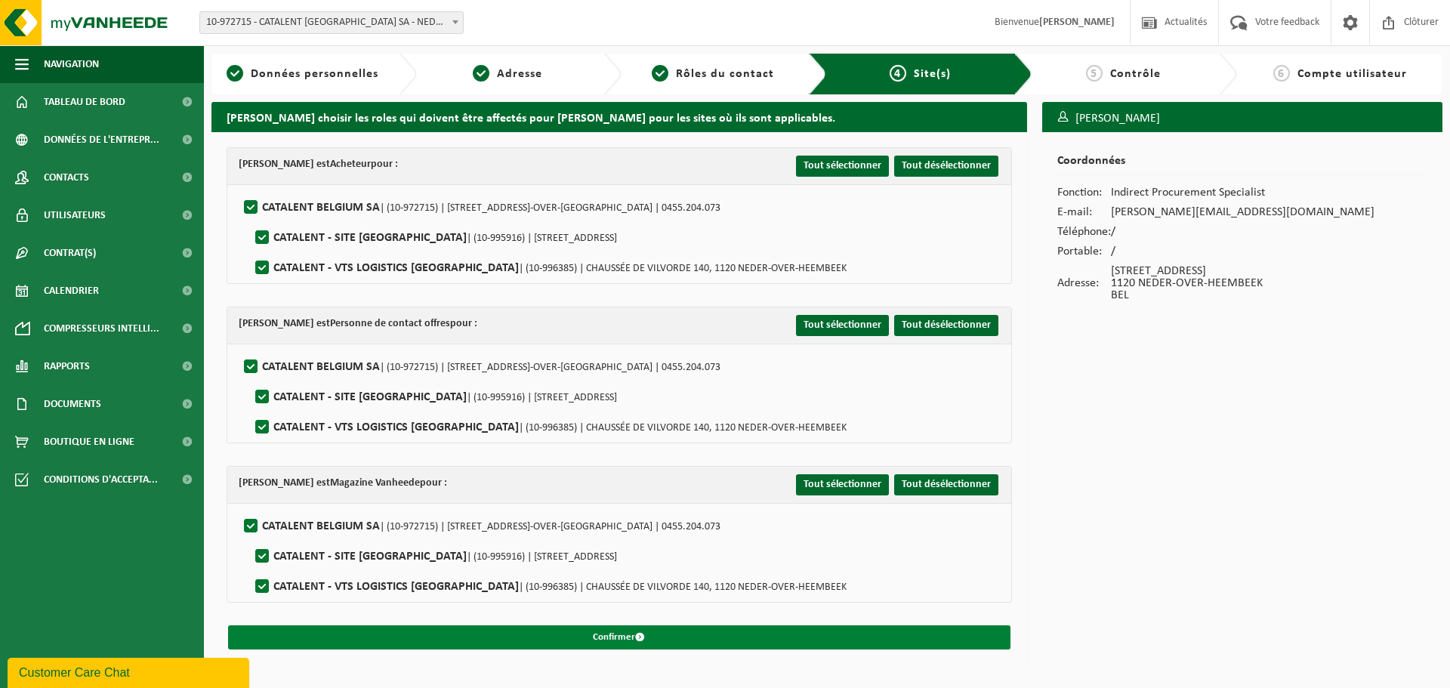
click at [621, 627] on button "Confirmer" at bounding box center [619, 637] width 782 height 24
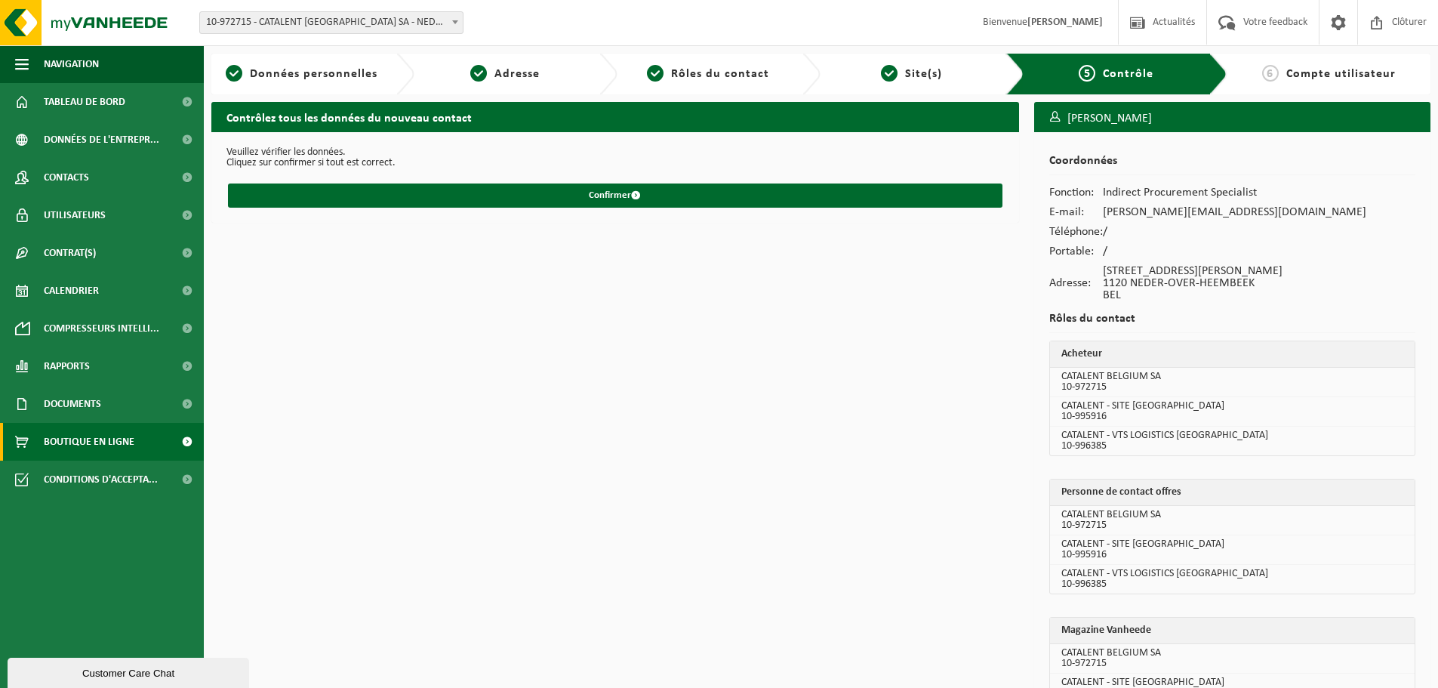
click at [51, 454] on span "Boutique en ligne" at bounding box center [89, 442] width 91 height 38
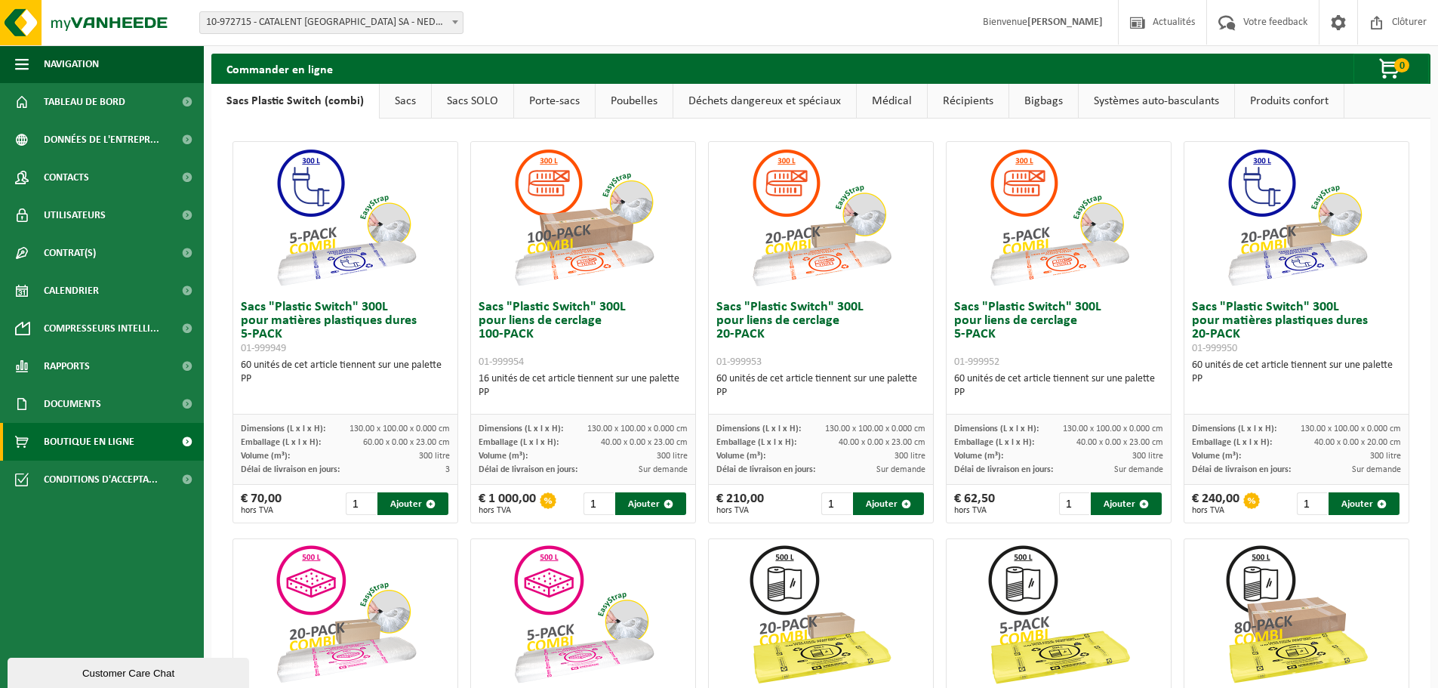
click at [413, 99] on link "Sacs" at bounding box center [405, 101] width 51 height 35
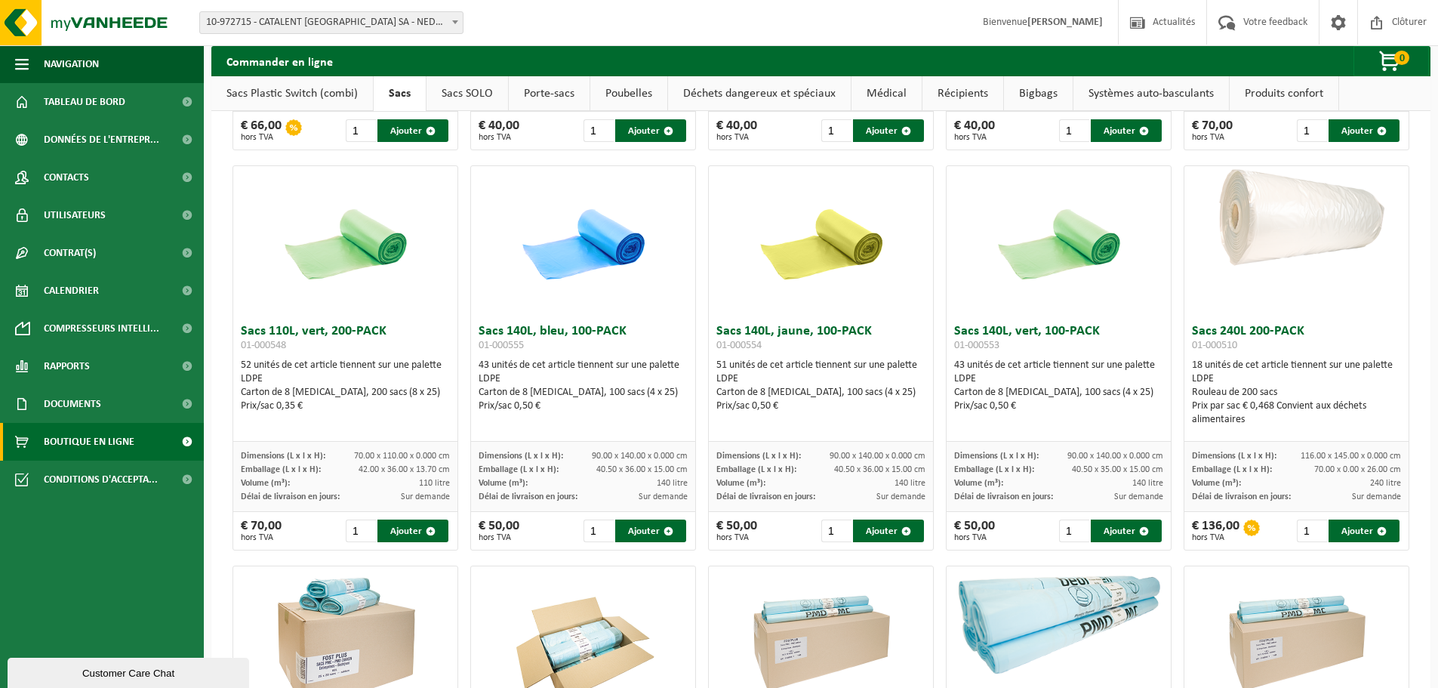
scroll to position [1220, 0]
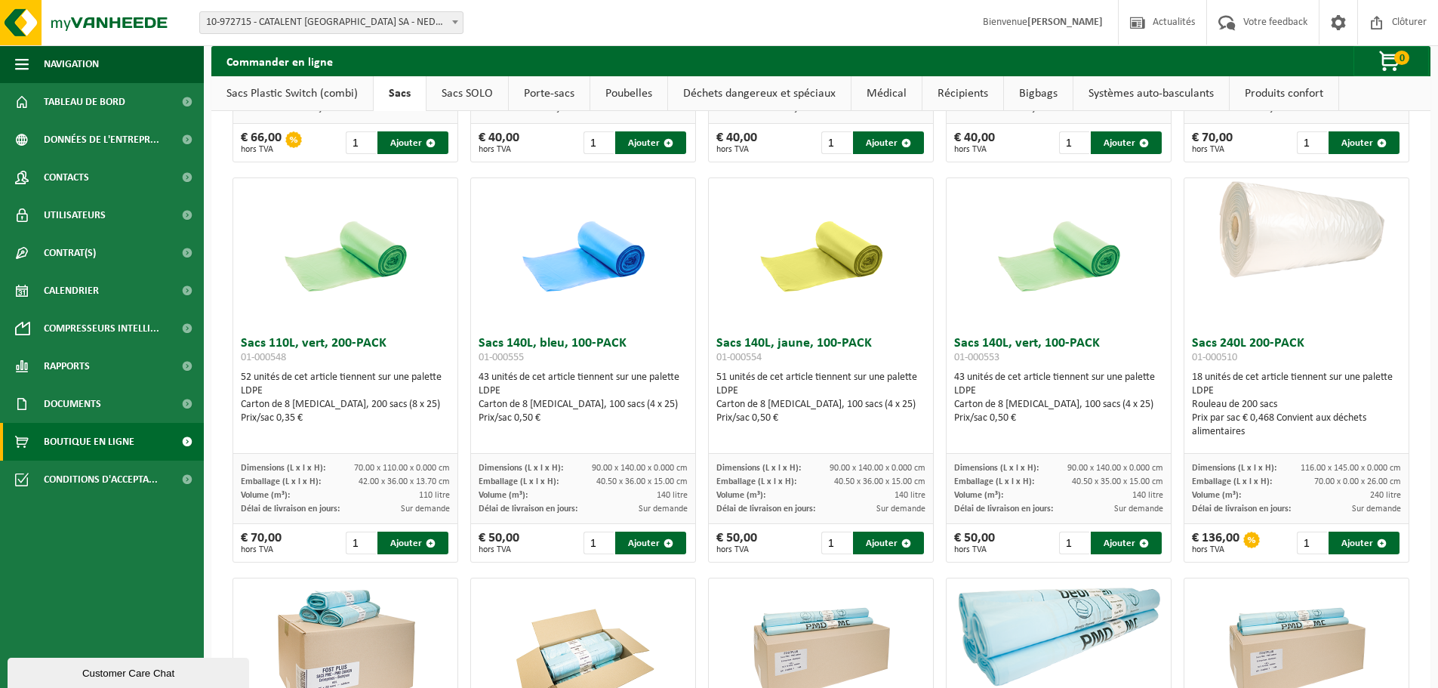
click at [1333, 340] on h3 "Sacs 240L 200-PACK 01-000510" at bounding box center [1296, 352] width 209 height 30
click at [1274, 390] on div "LDPE" at bounding box center [1296, 391] width 209 height 14
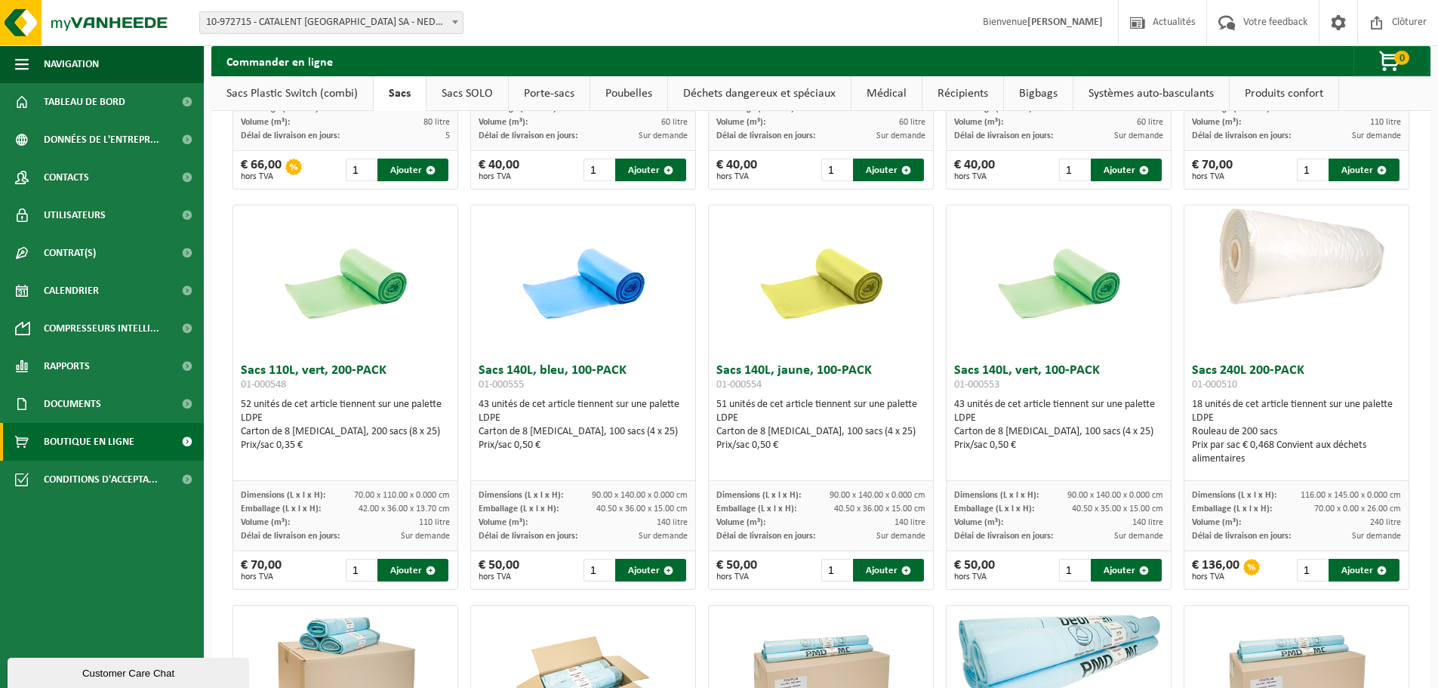
scroll to position [1192, 0]
click at [1235, 417] on div "LDPE" at bounding box center [1296, 419] width 209 height 14
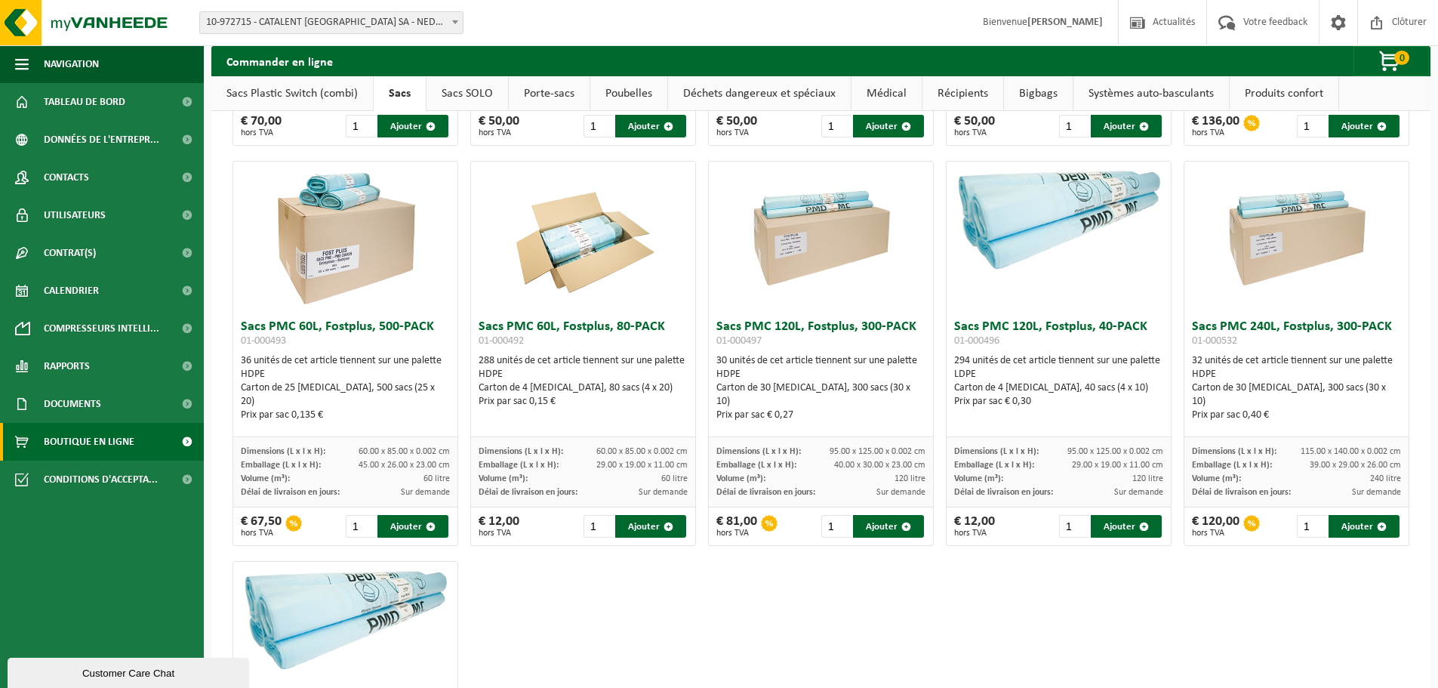
scroll to position [1657, 0]
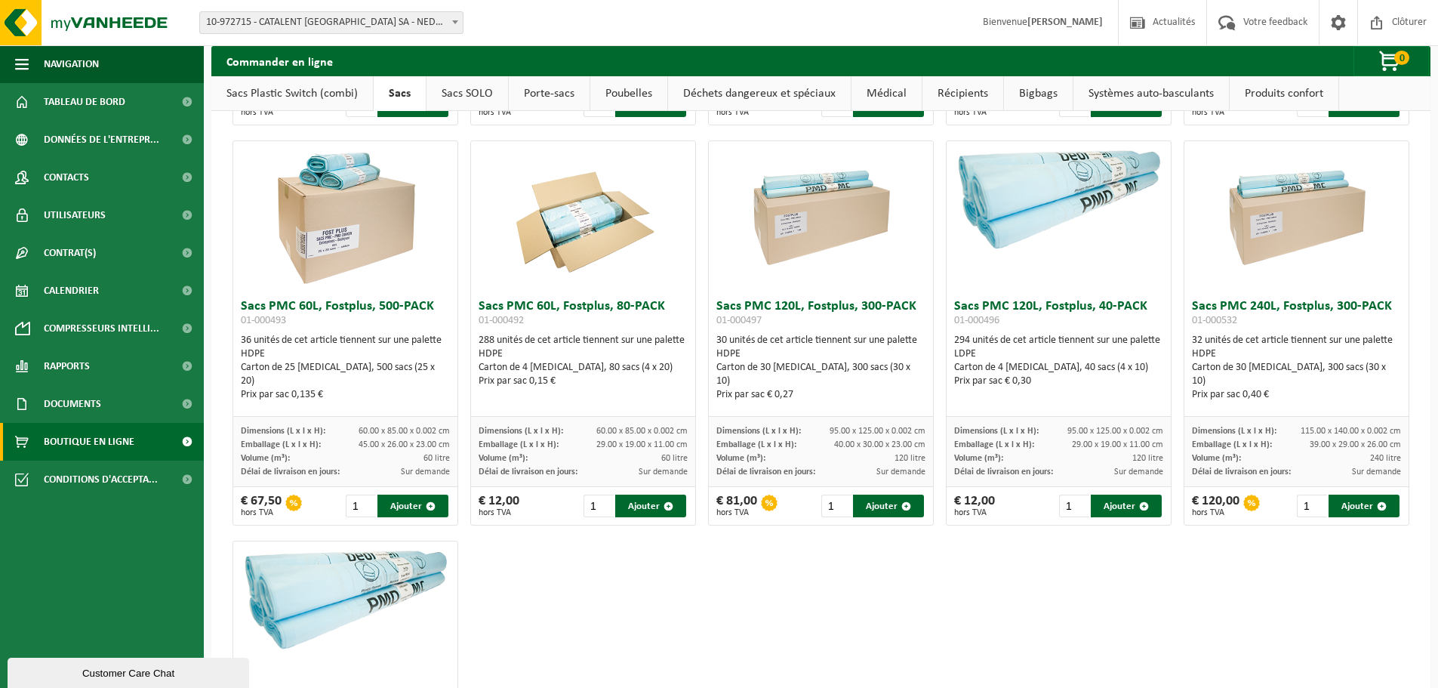
click at [436, 30] on span "10-972715 - CATALENT [GEOGRAPHIC_DATA] SA - NEDER-OVER-[GEOGRAPHIC_DATA]" at bounding box center [331, 22] width 263 height 21
click at [495, 22] on div "Site: 10-972715 - CATALENT [GEOGRAPHIC_DATA] SA - [GEOGRAPHIC_DATA]-OVER-[GEOGR…" at bounding box center [719, 23] width 1438 height 46
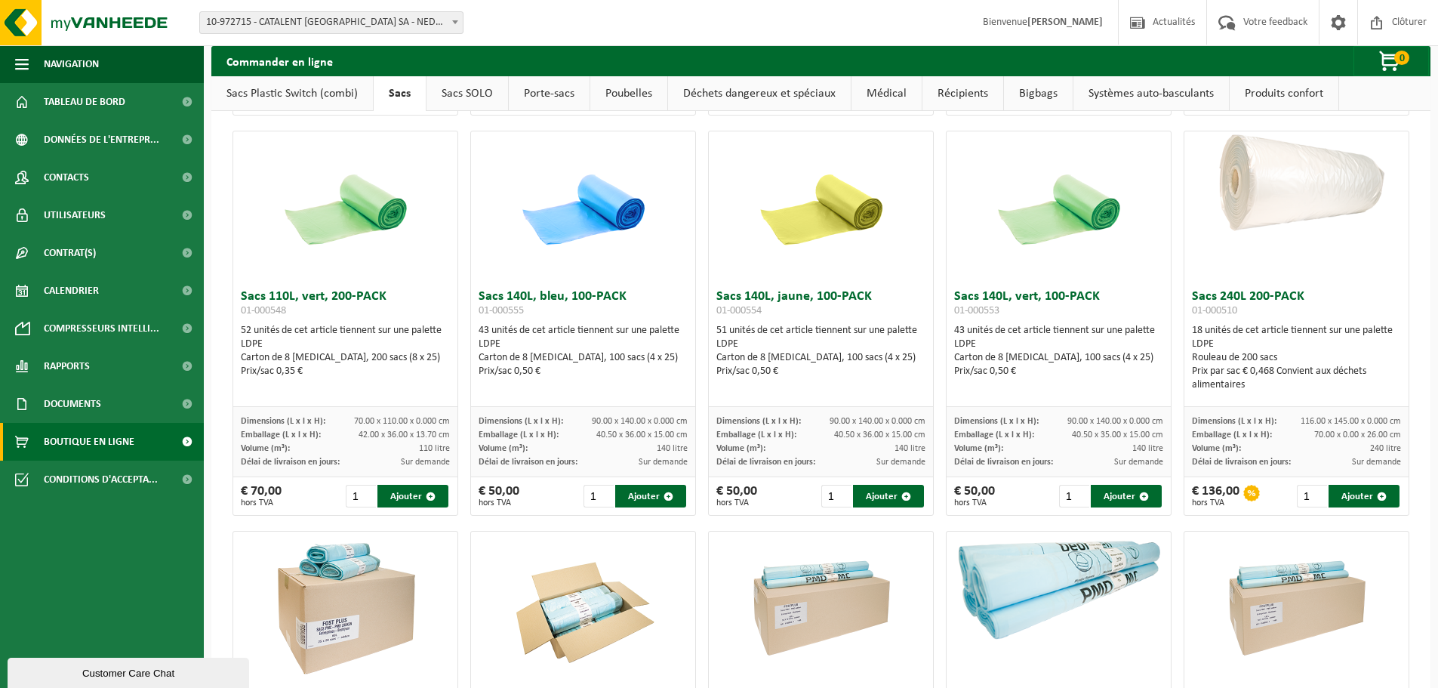
scroll to position [1249, 0]
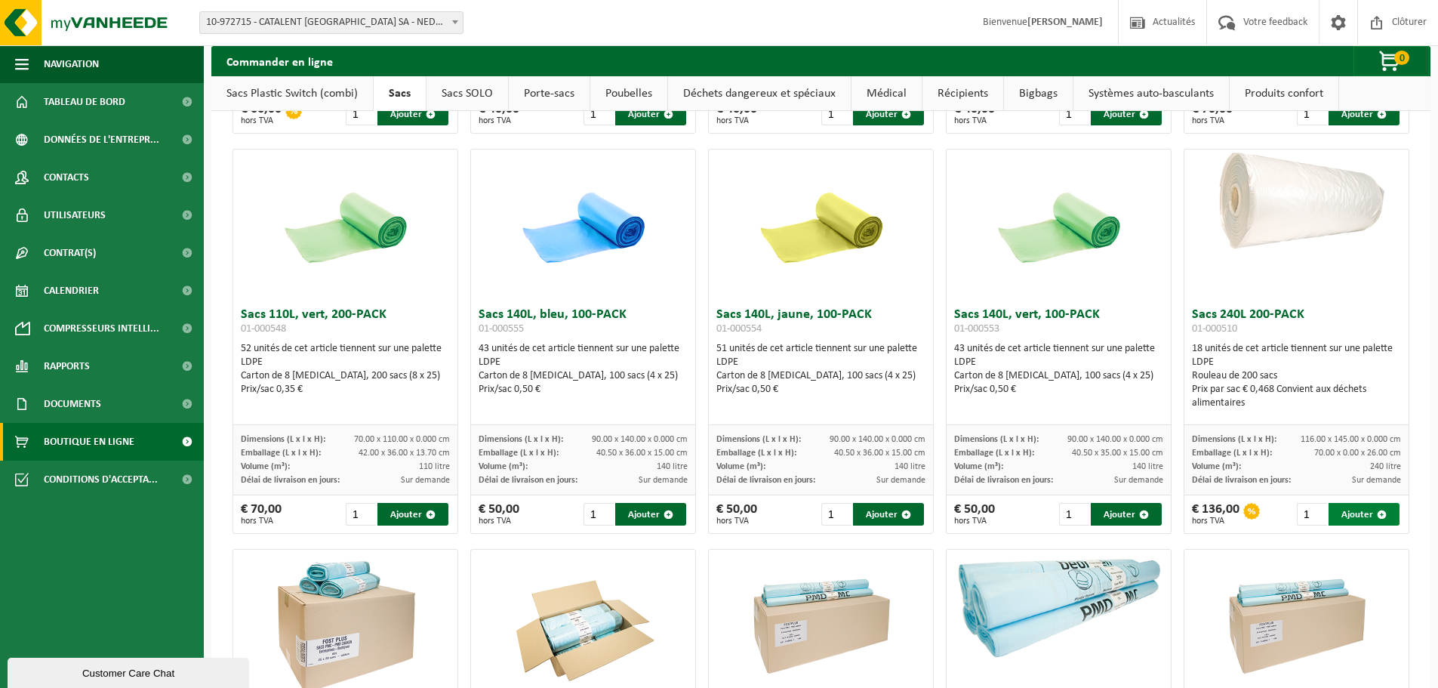
click at [1342, 511] on button "Ajouter" at bounding box center [1364, 514] width 71 height 23
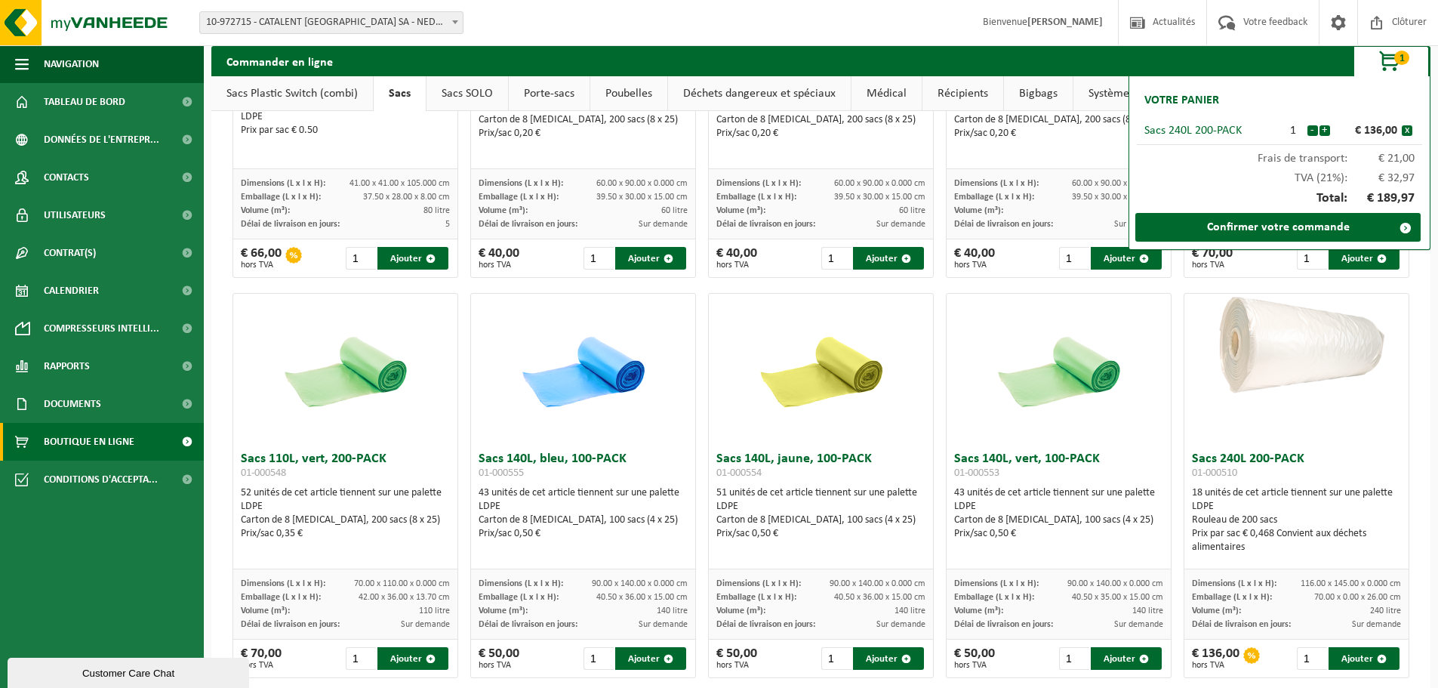
scroll to position [1104, 0]
